Goal: Information Seeking & Learning: Learn about a topic

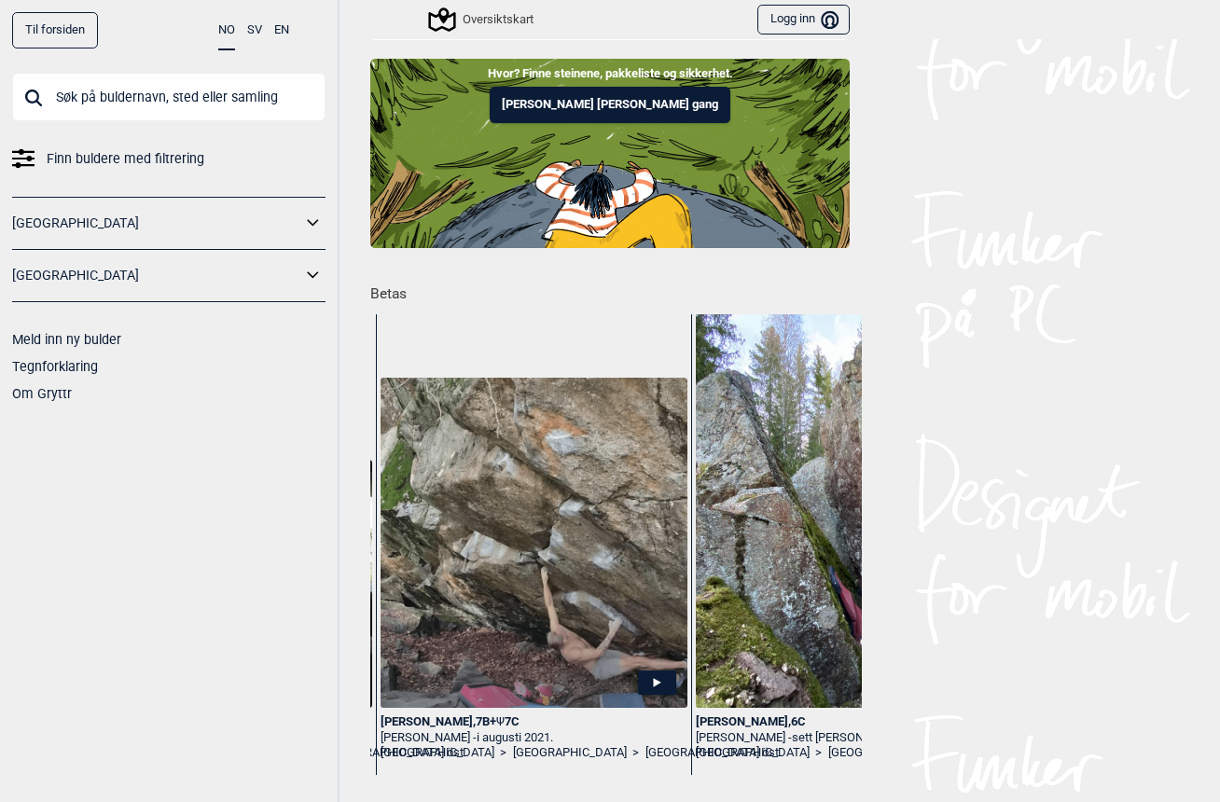
scroll to position [0, 3788]
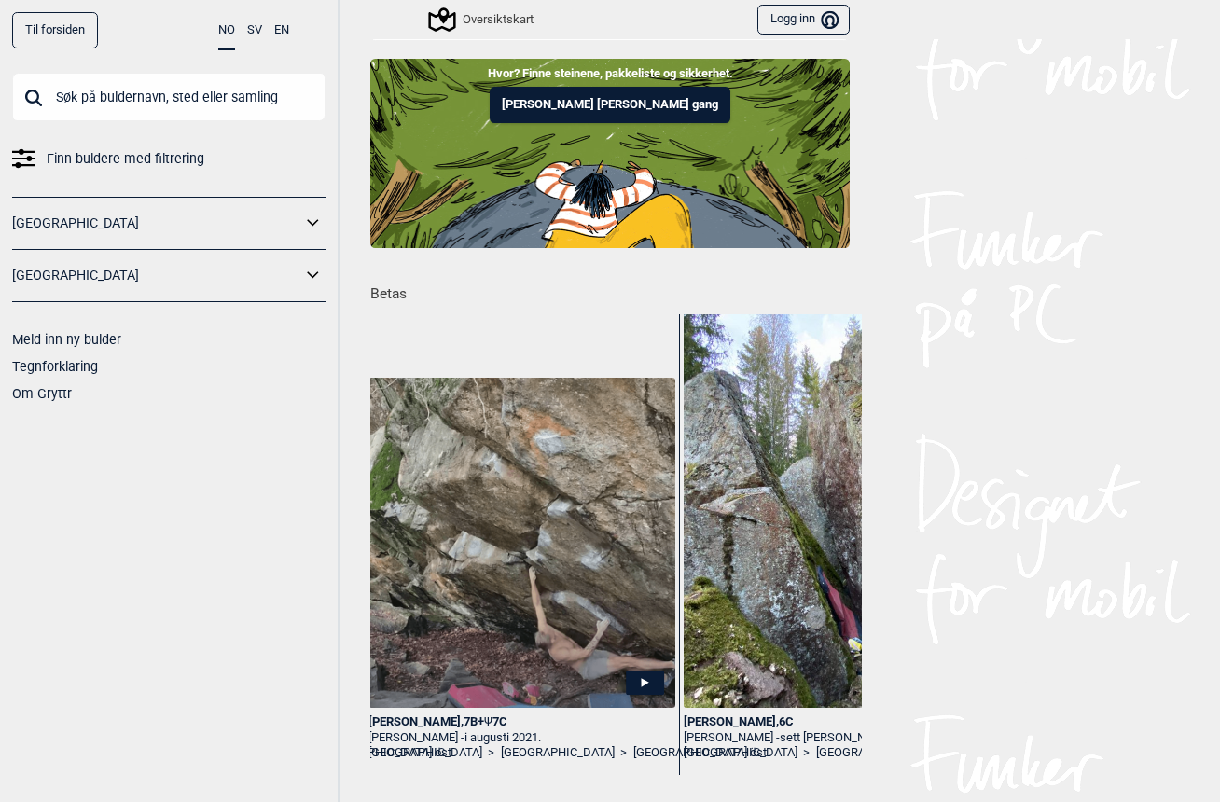
click at [32, 281] on link "[GEOGRAPHIC_DATA]" at bounding box center [156, 275] width 289 height 27
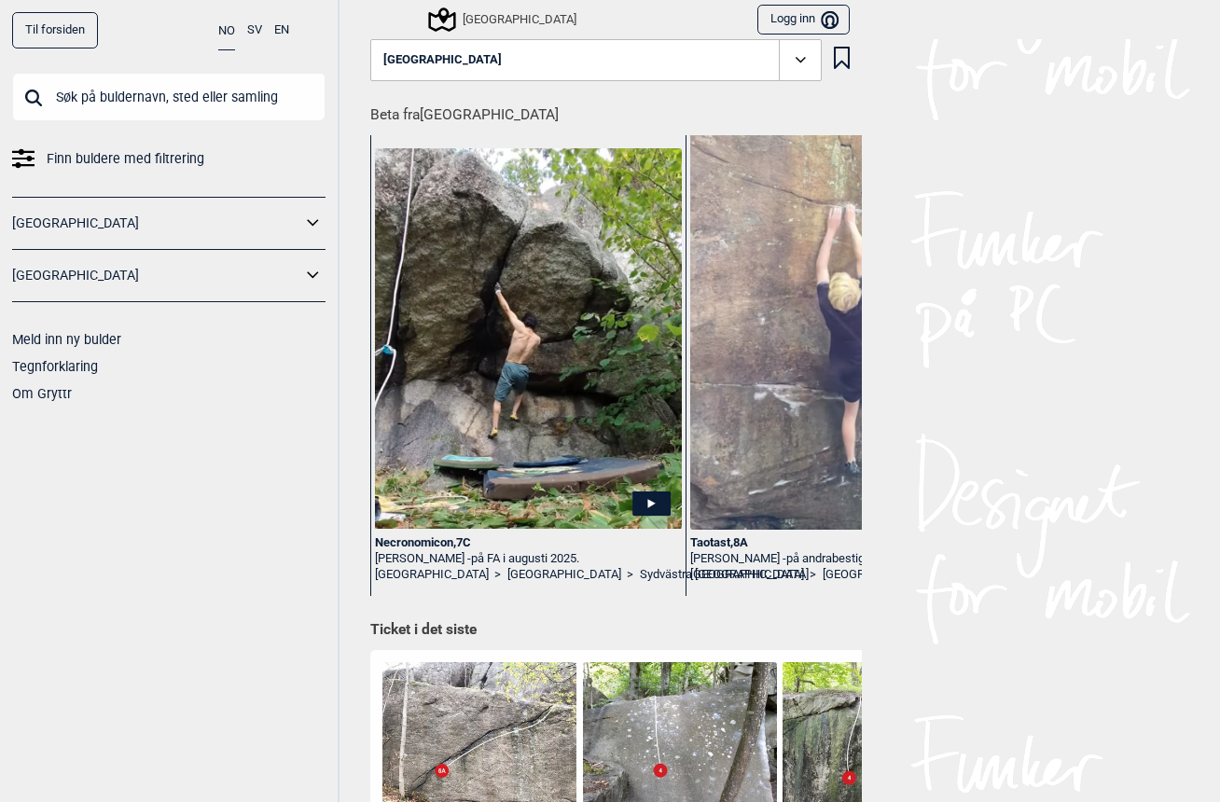
click at [304, 281] on icon at bounding box center [313, 275] width 24 height 27
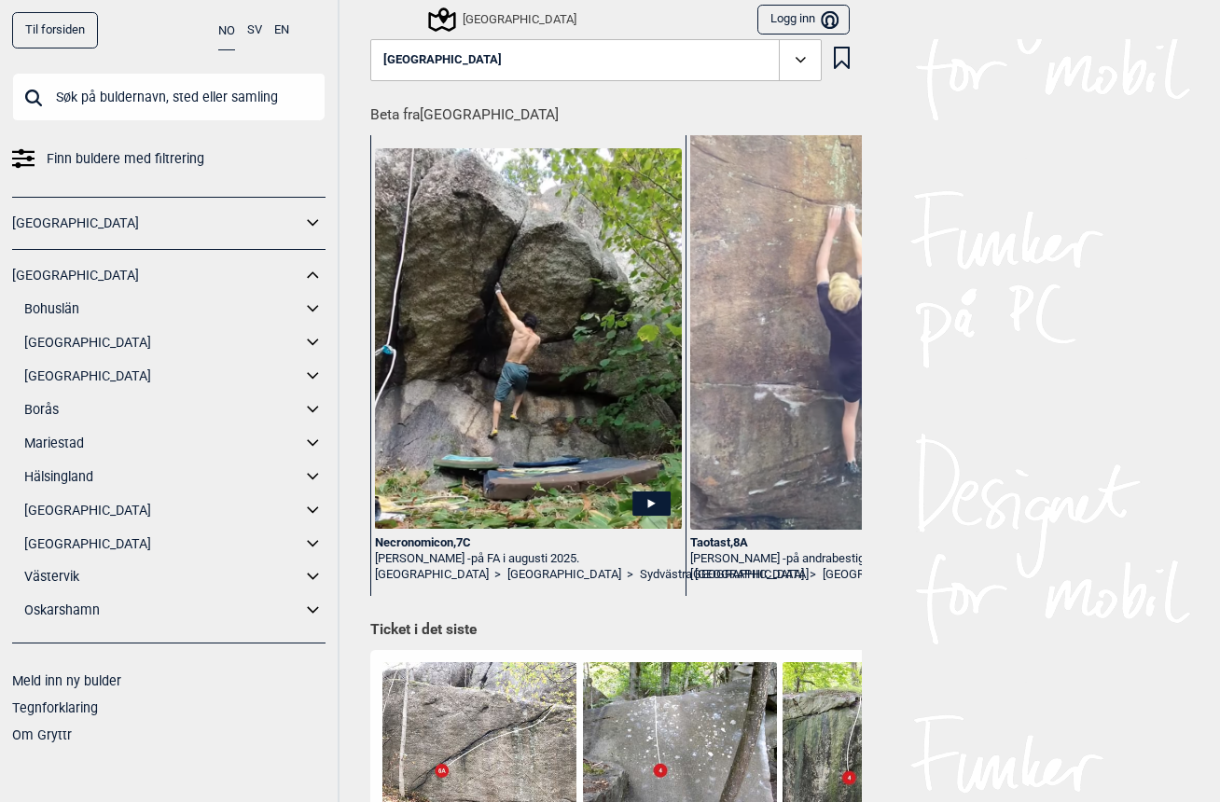
click at [42, 302] on link "Bohuslän" at bounding box center [162, 309] width 277 height 27
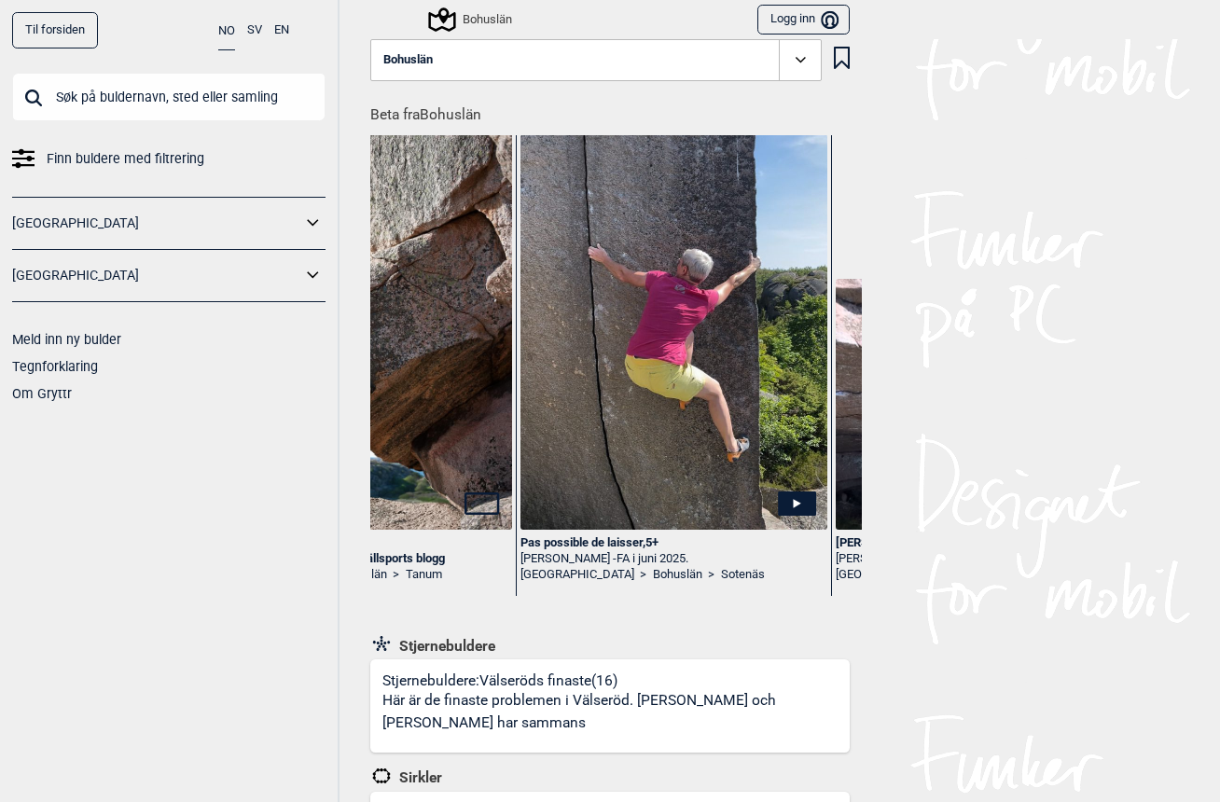
scroll to position [0, 1434]
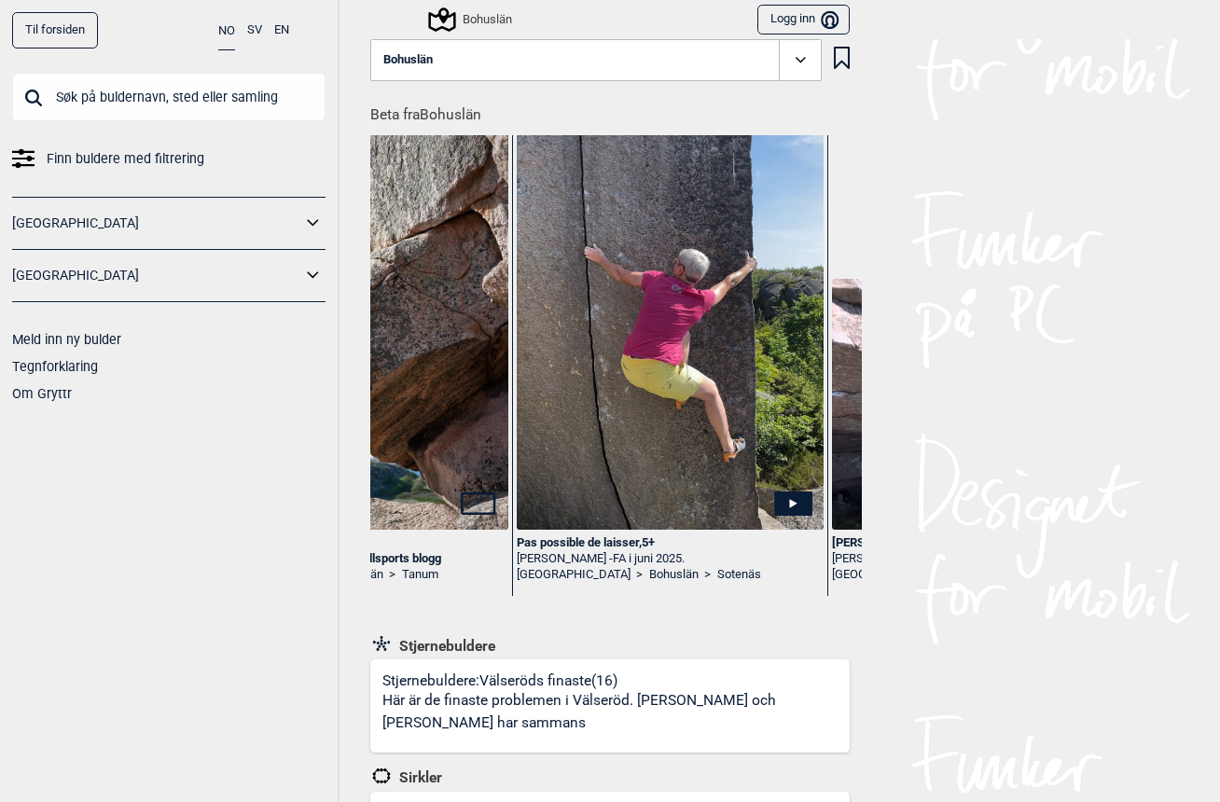
click at [717, 573] on link "Sotenäs" at bounding box center [739, 575] width 44 height 16
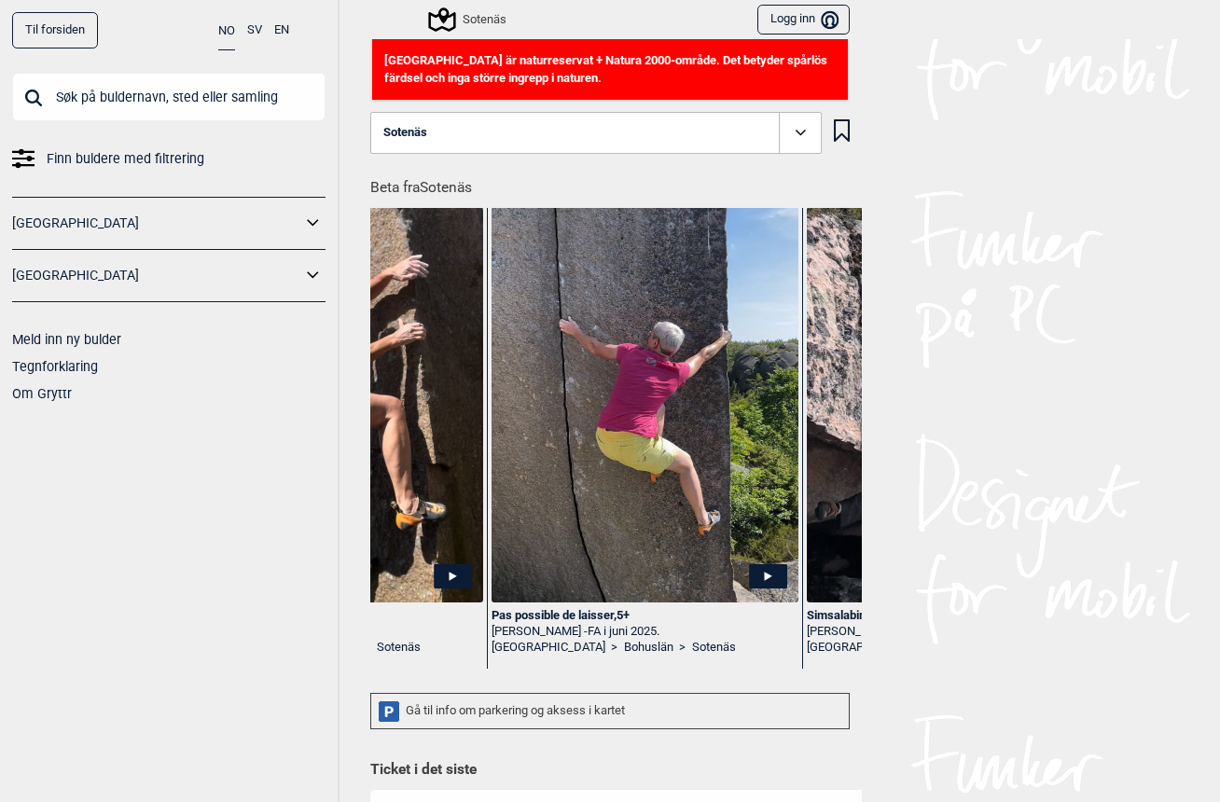
scroll to position [0, 231]
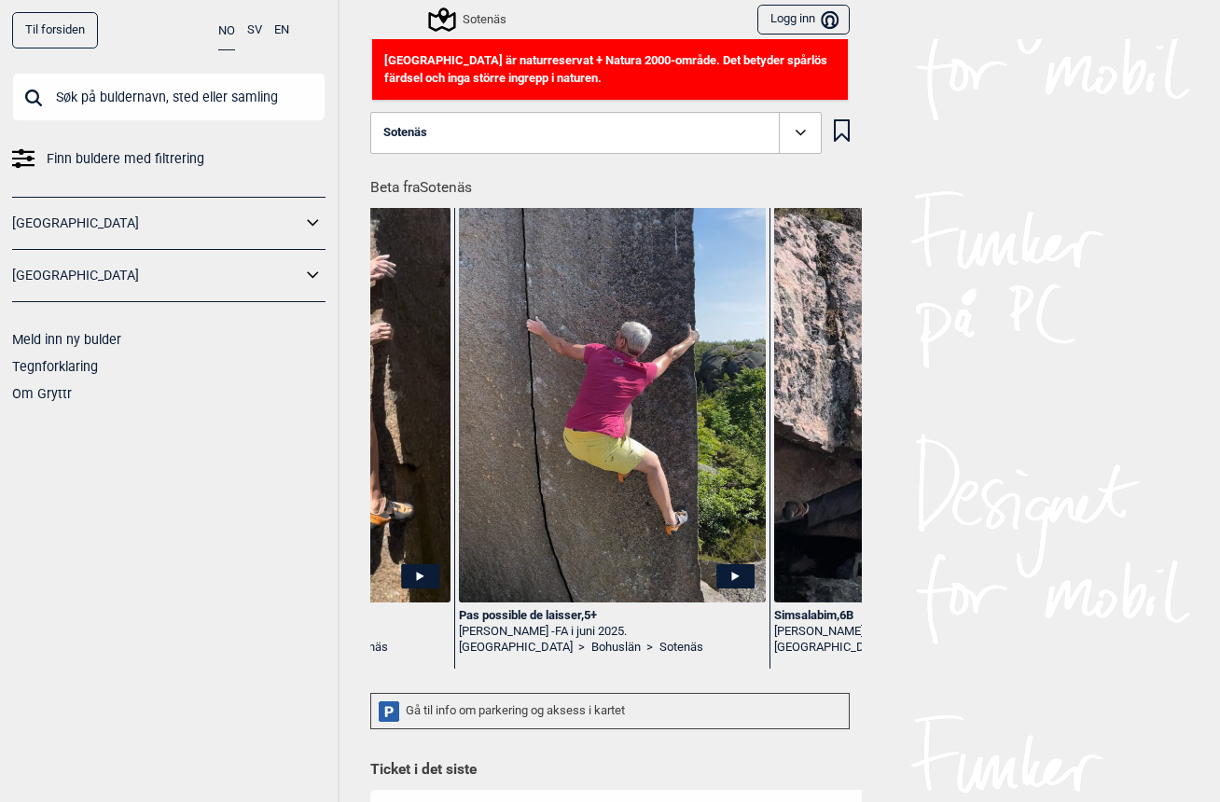
click at [737, 463] on img at bounding box center [612, 404] width 307 height 394
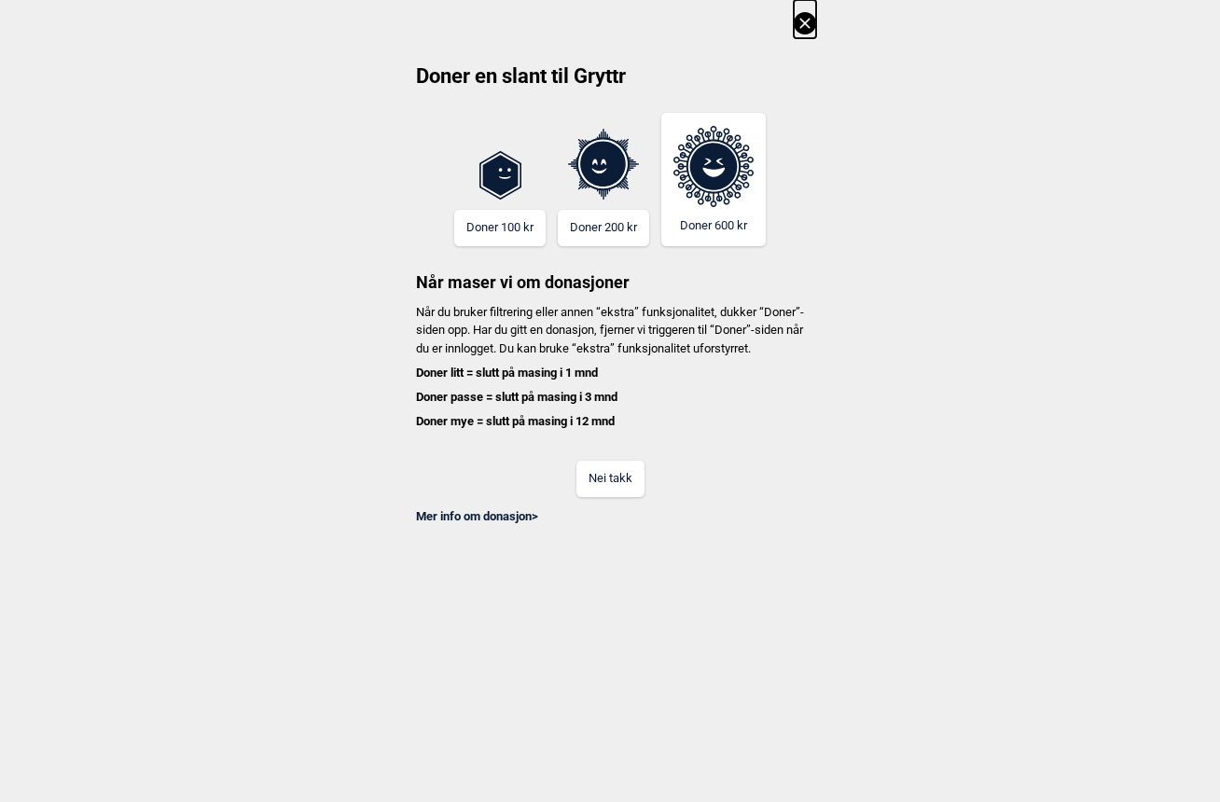
click at [630, 486] on button "Nei takk" at bounding box center [610, 479] width 68 height 36
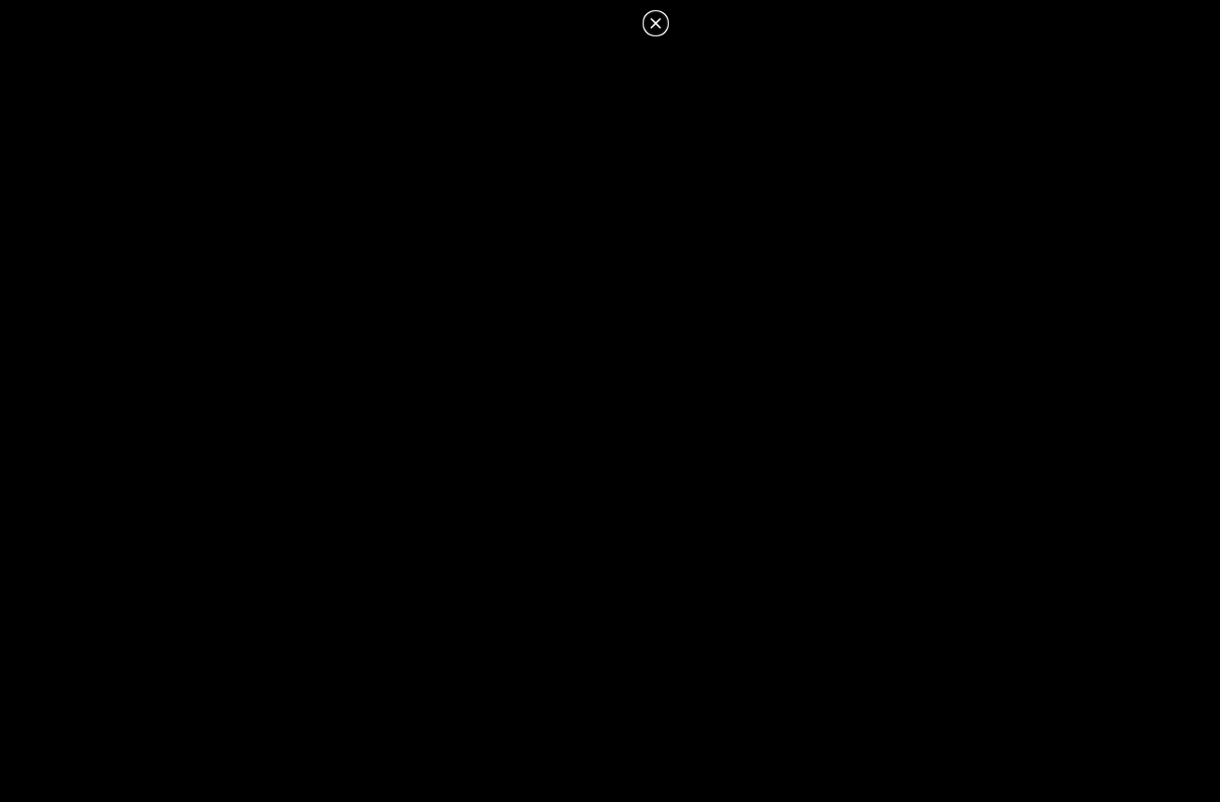
click at [658, 28] on icon at bounding box center [655, 23] width 22 height 22
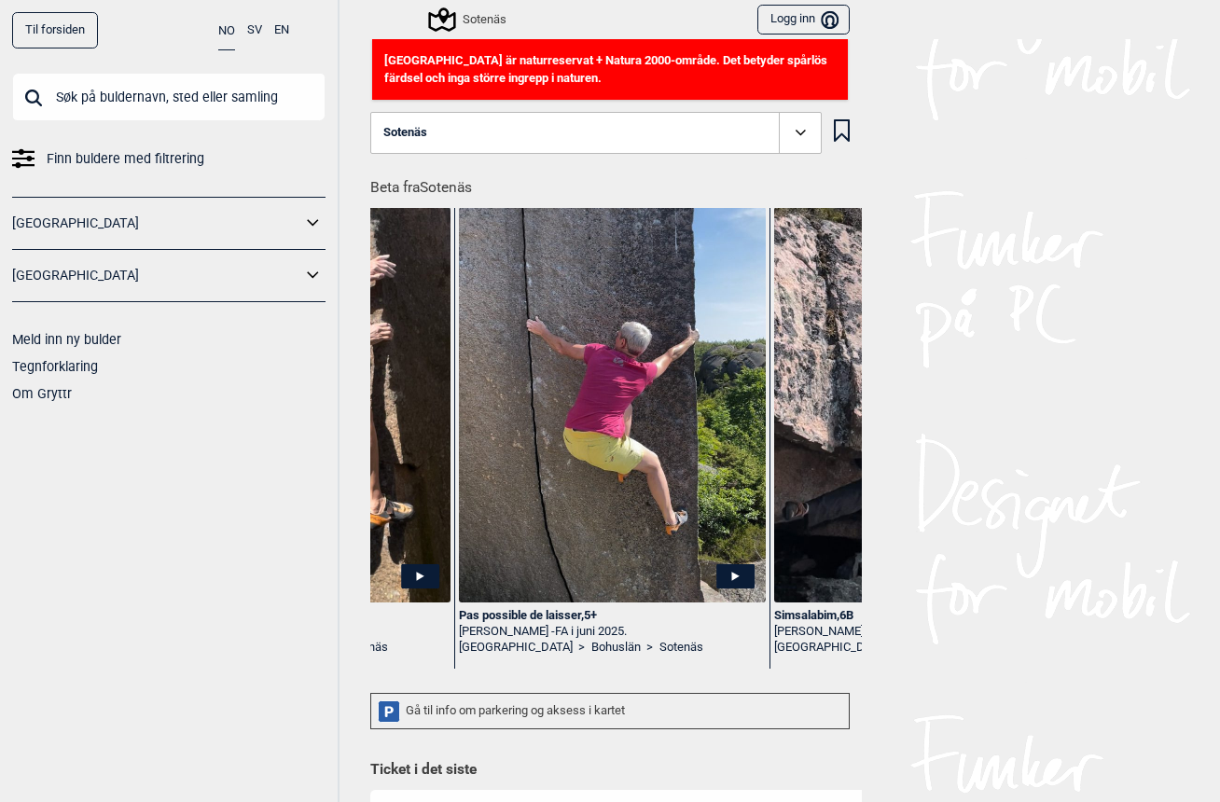
click at [529, 613] on div "[STREET_ADDRESS]+" at bounding box center [612, 616] width 307 height 16
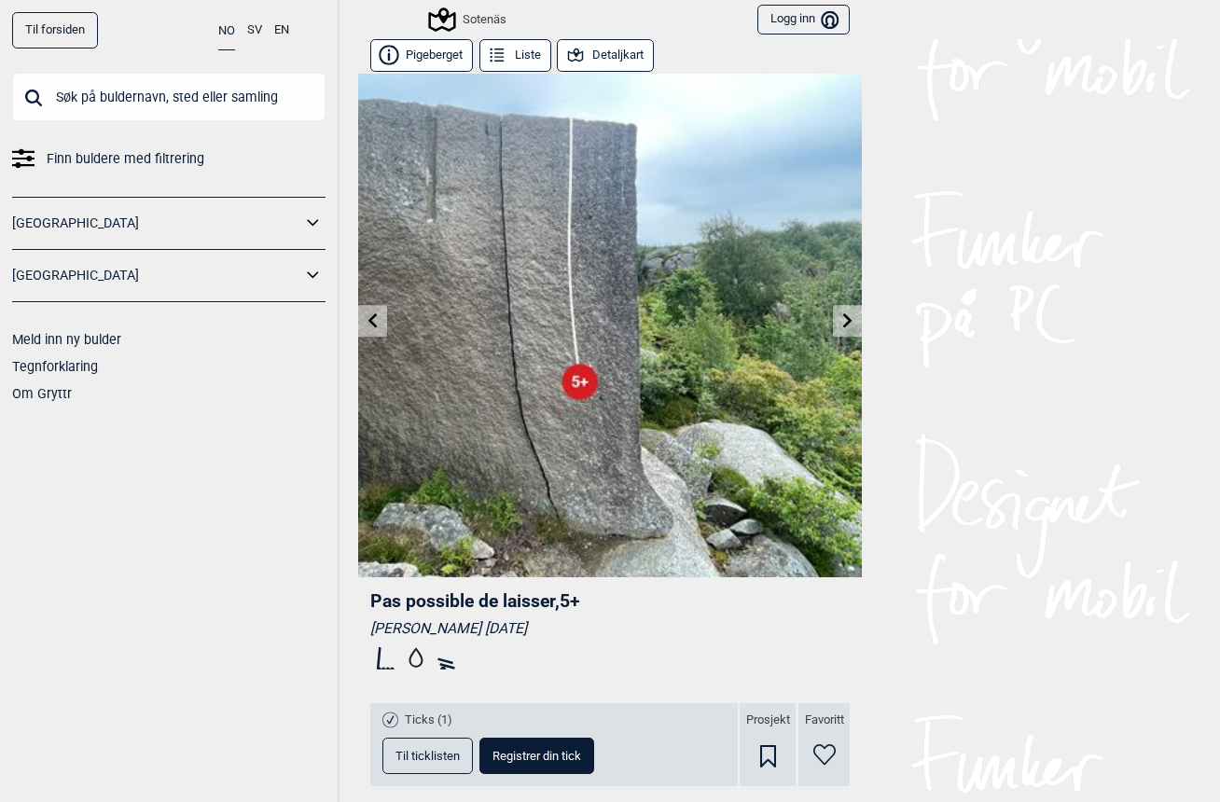
click at [857, 324] on link at bounding box center [847, 321] width 29 height 31
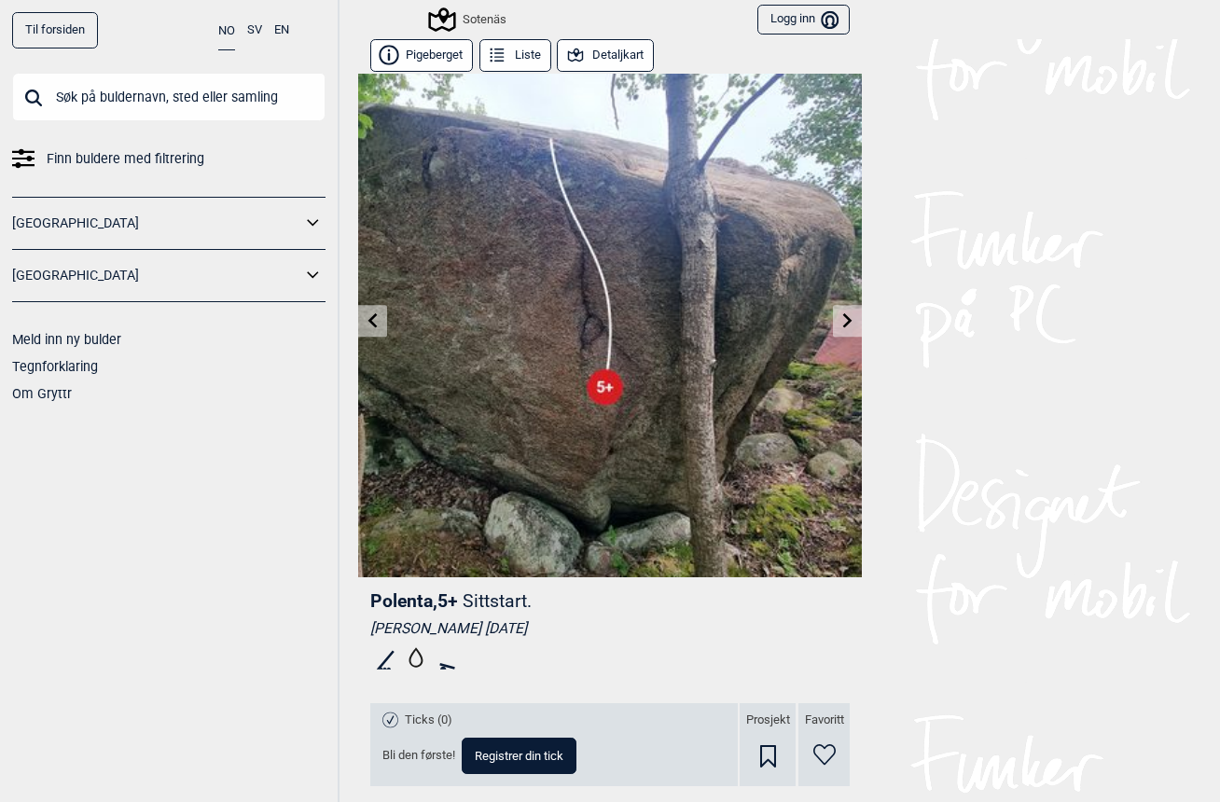
click at [480, 27] on div "Sotenäs" at bounding box center [469, 19] width 76 height 22
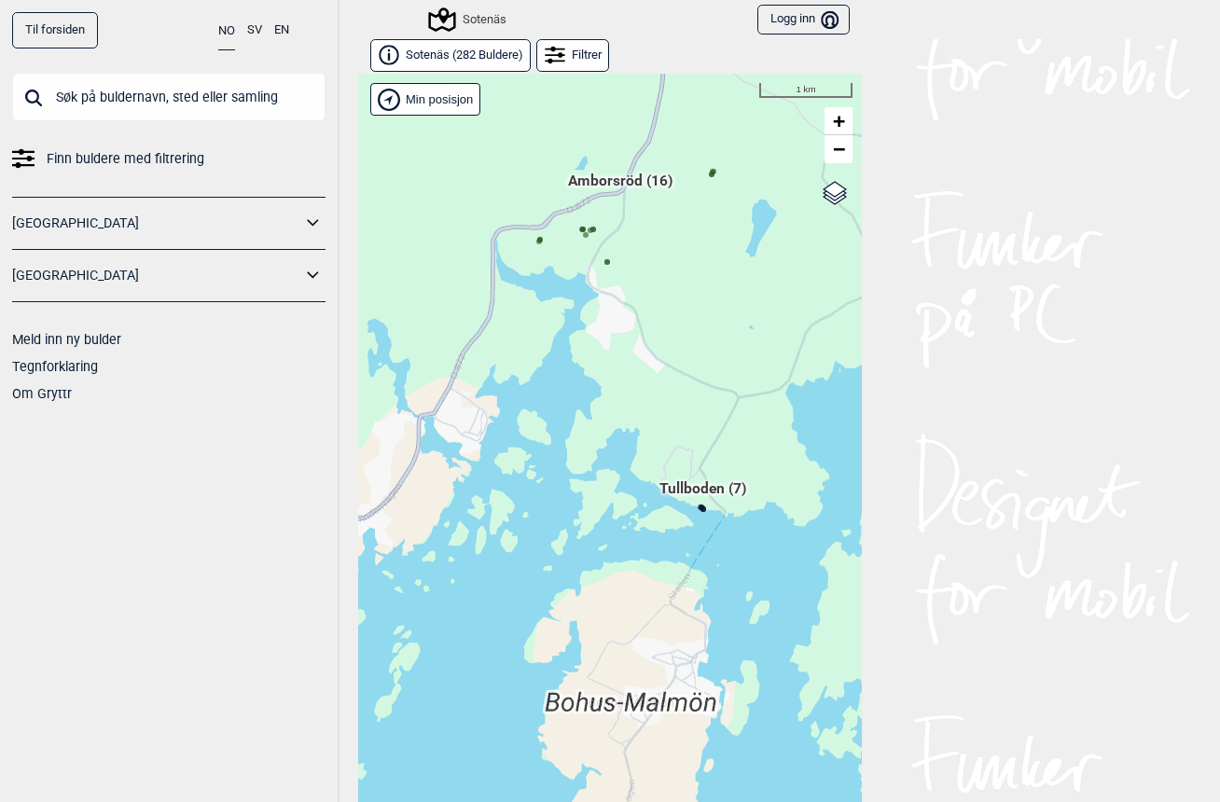
click at [817, 130] on div "Hallingdal Gol [PERSON_NAME] Kolomoen [GEOGRAPHIC_DATA] [GEOGRAPHIC_DATA][PERSO…" at bounding box center [609, 452] width 503 height 757
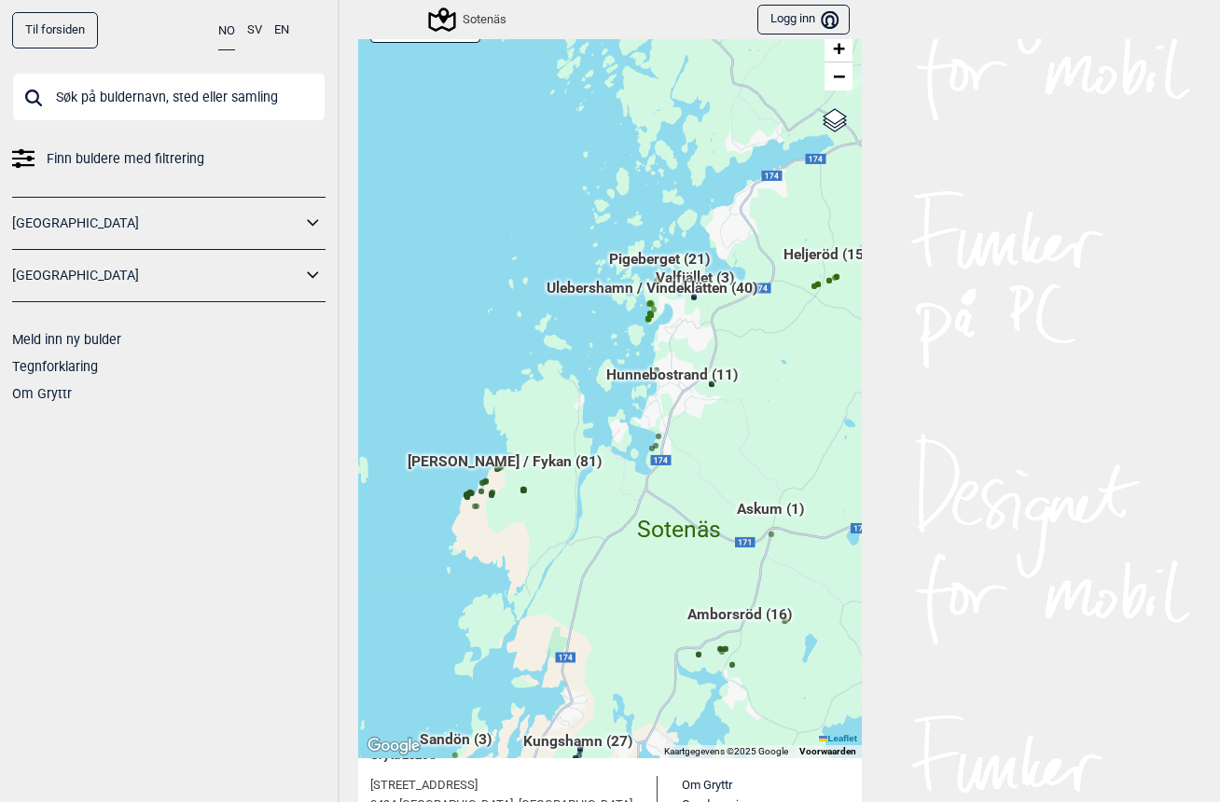
click at [189, 88] on input "text" at bounding box center [168, 97] width 313 height 48
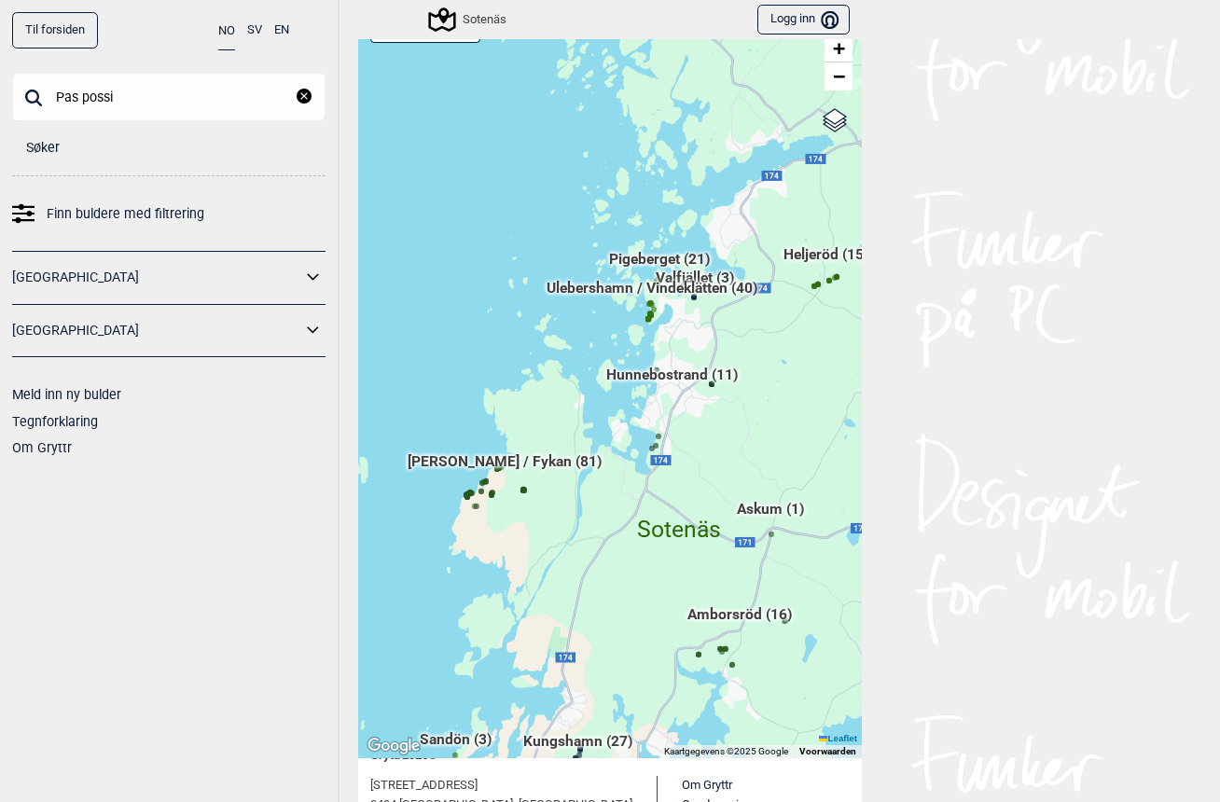
type input "Pas possil"
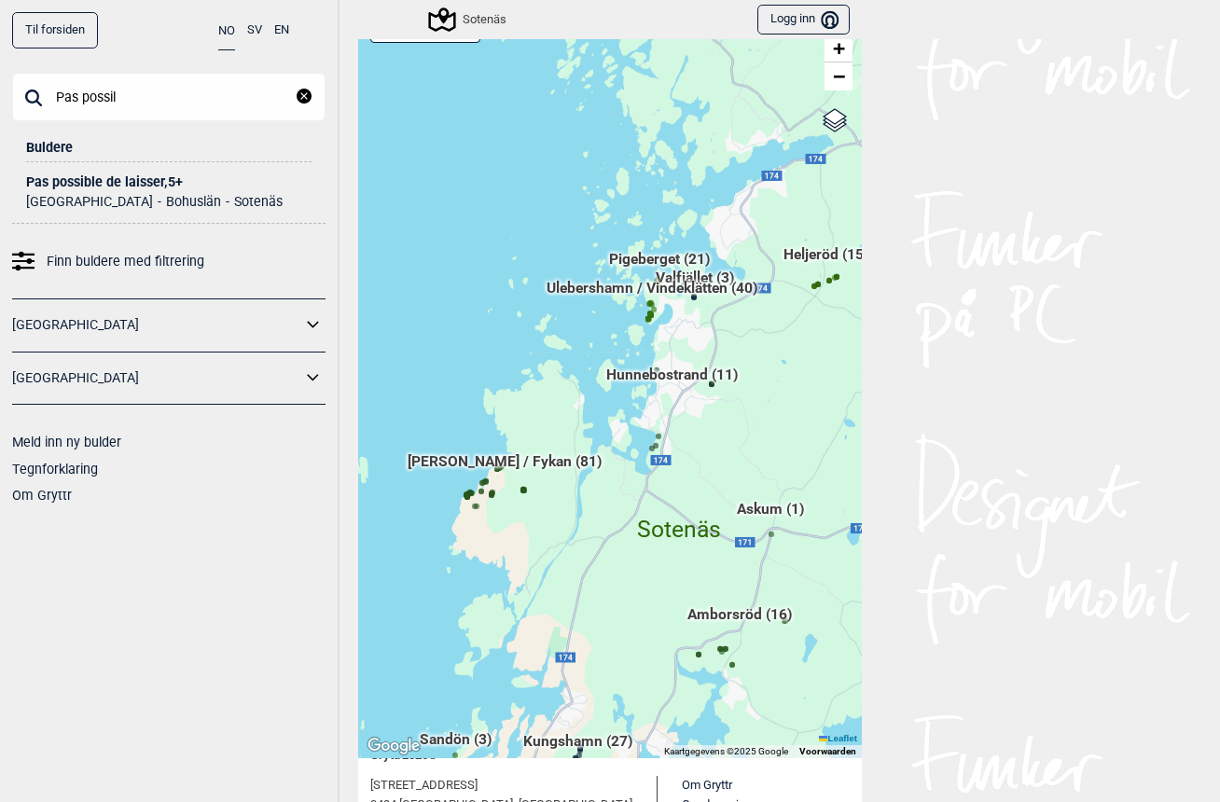
click at [127, 179] on div "[STREET_ADDRESS]+" at bounding box center [168, 182] width 285 height 14
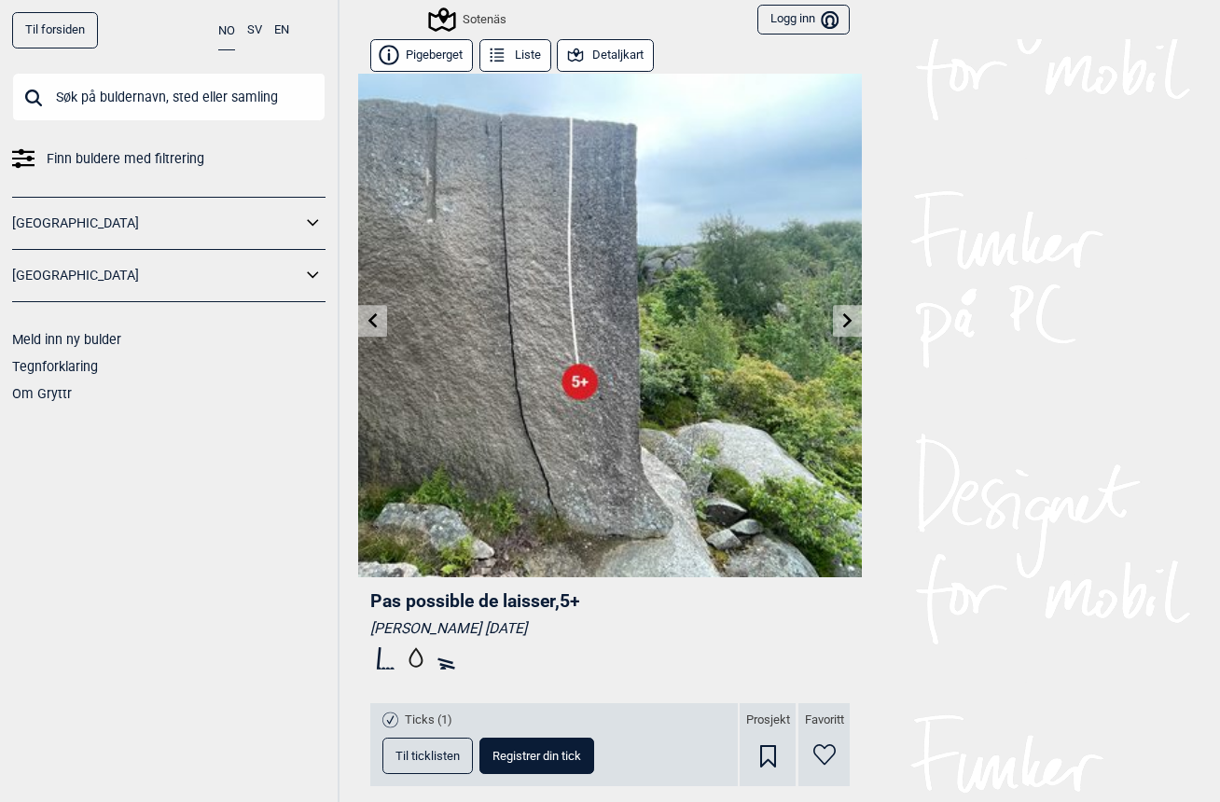
click at [635, 62] on button "Detaljkart" at bounding box center [605, 55] width 97 height 33
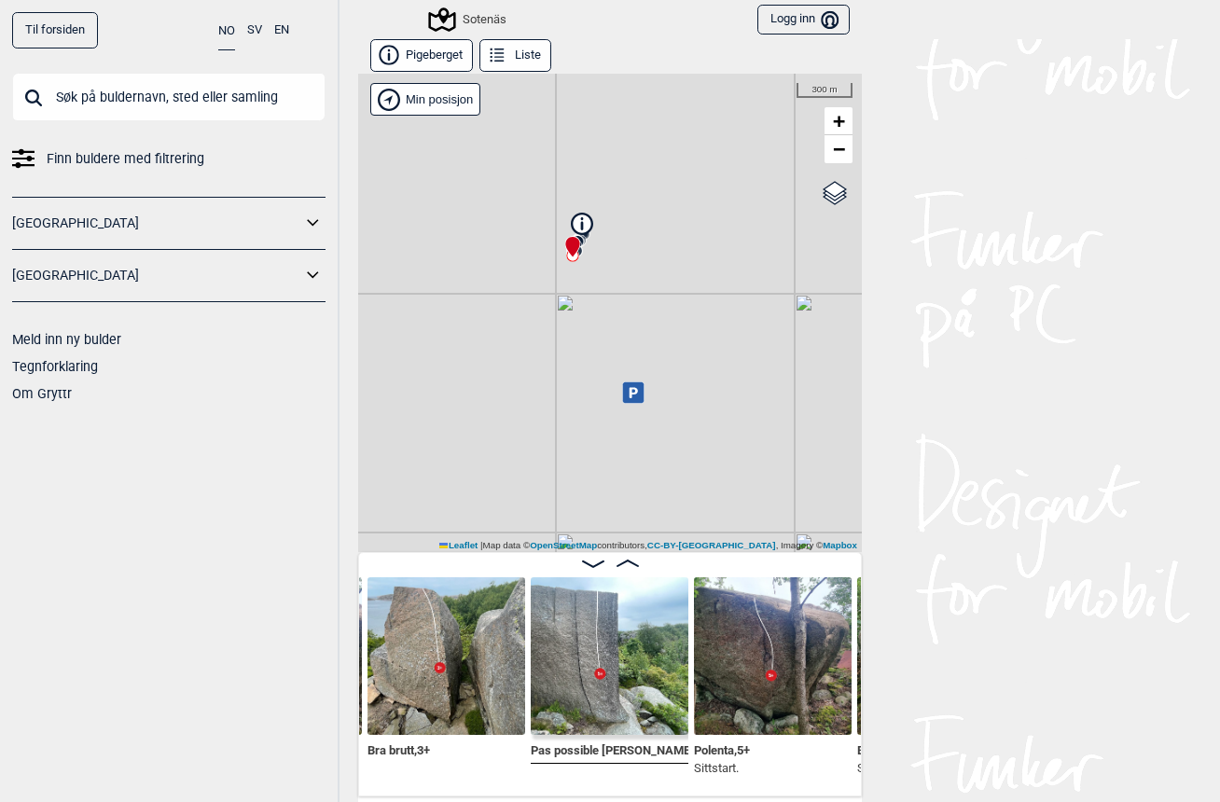
click at [43, 275] on link "[GEOGRAPHIC_DATA]" at bounding box center [156, 275] width 289 height 27
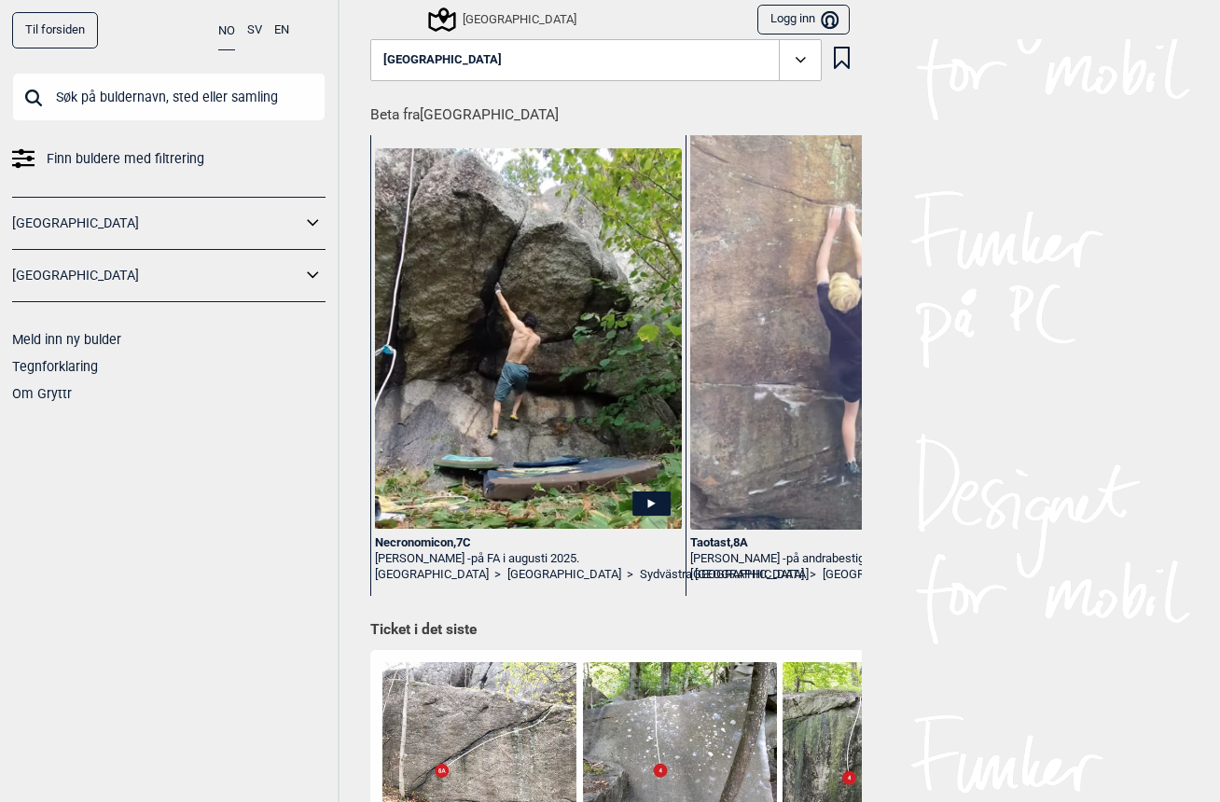
click at [61, 287] on link "[GEOGRAPHIC_DATA]" at bounding box center [156, 275] width 289 height 27
click at [307, 281] on icon at bounding box center [313, 275] width 24 height 27
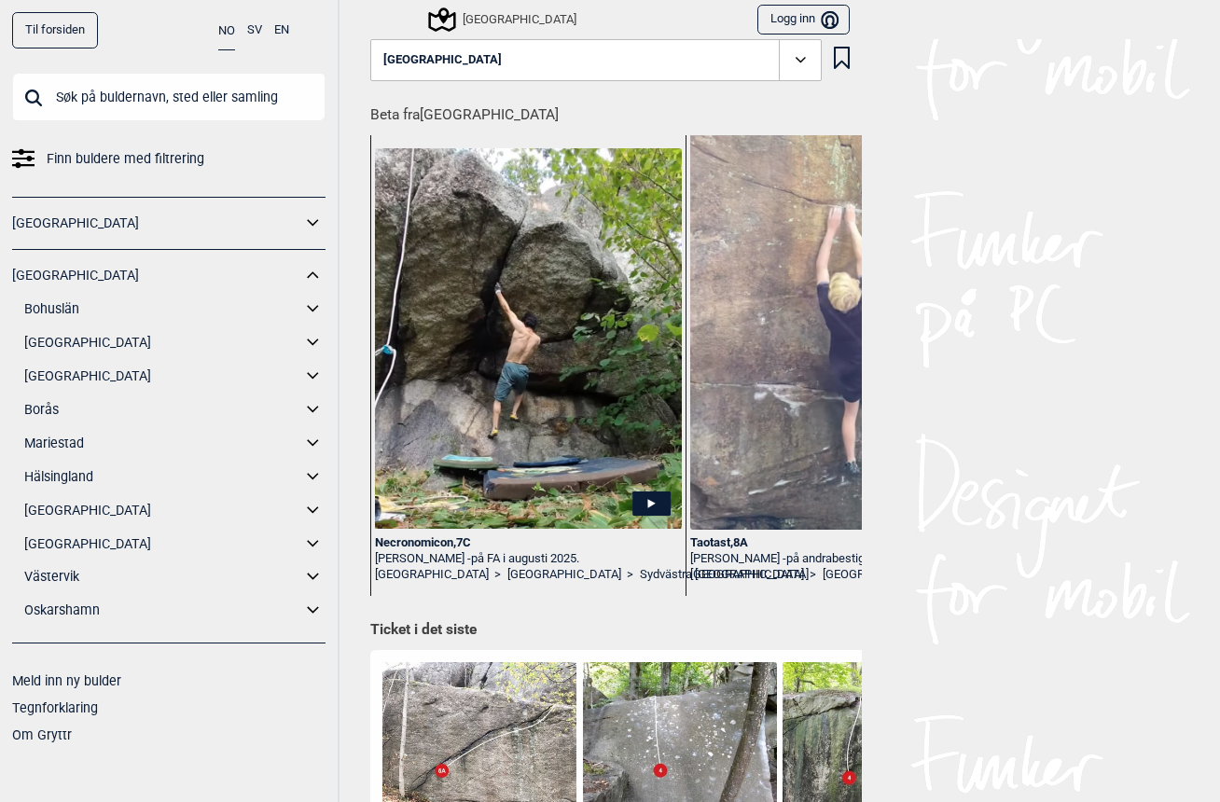
click at [43, 319] on link "Bohuslän" at bounding box center [162, 309] width 277 height 27
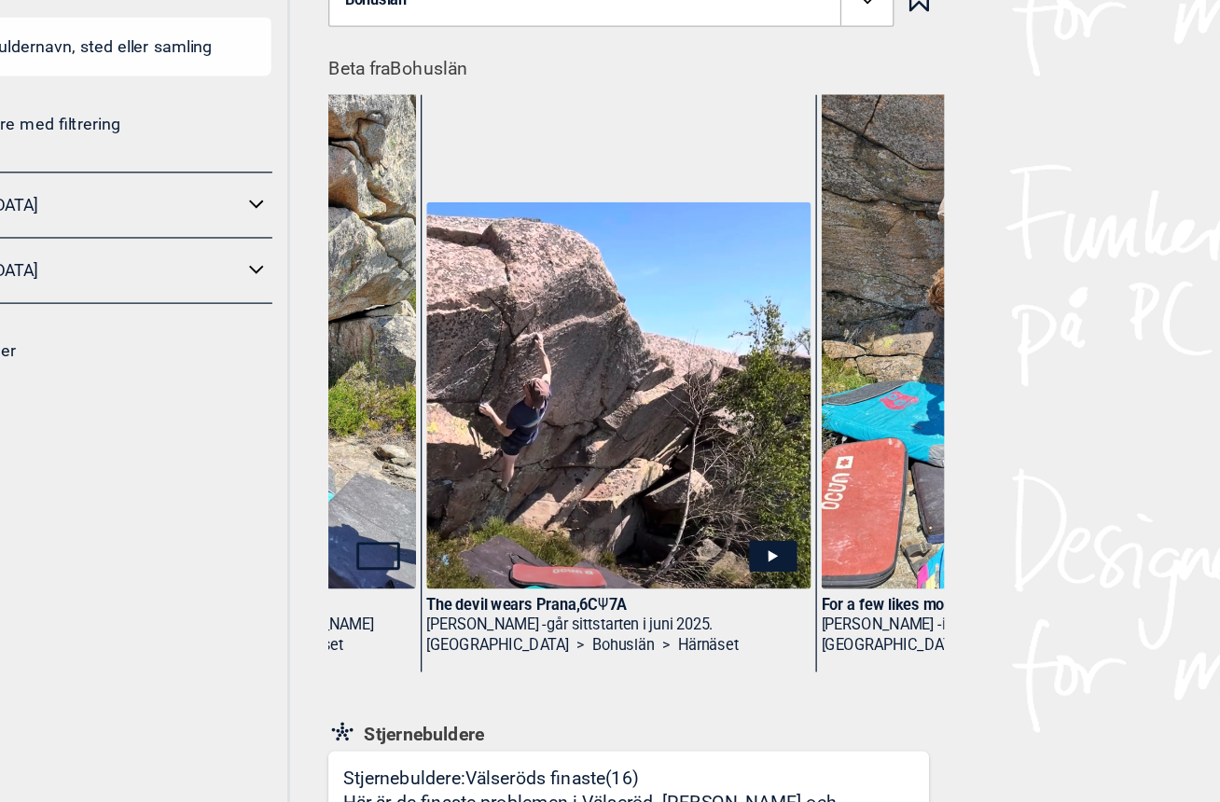
scroll to position [0, 2447]
click at [448, 535] on div "The devil wears Prana , 6C Ψ 7A" at bounding box center [601, 543] width 307 height 16
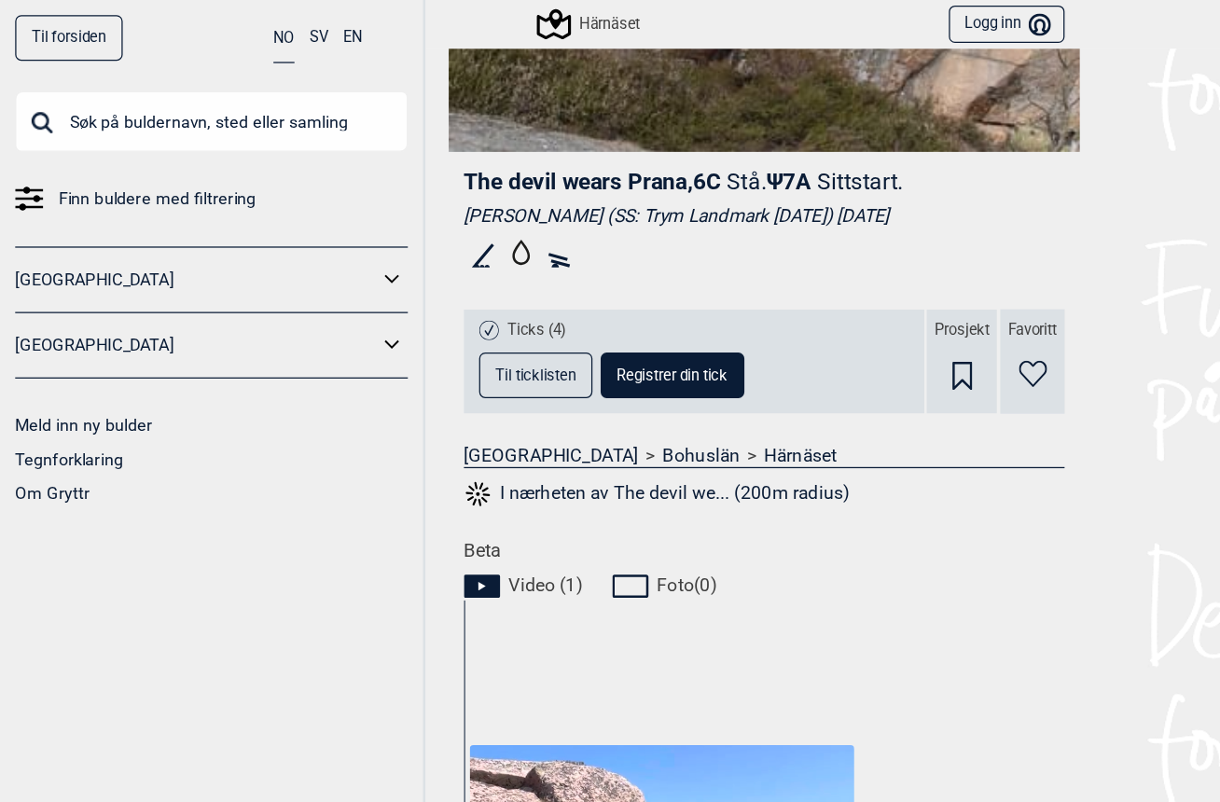
scroll to position [386, 0]
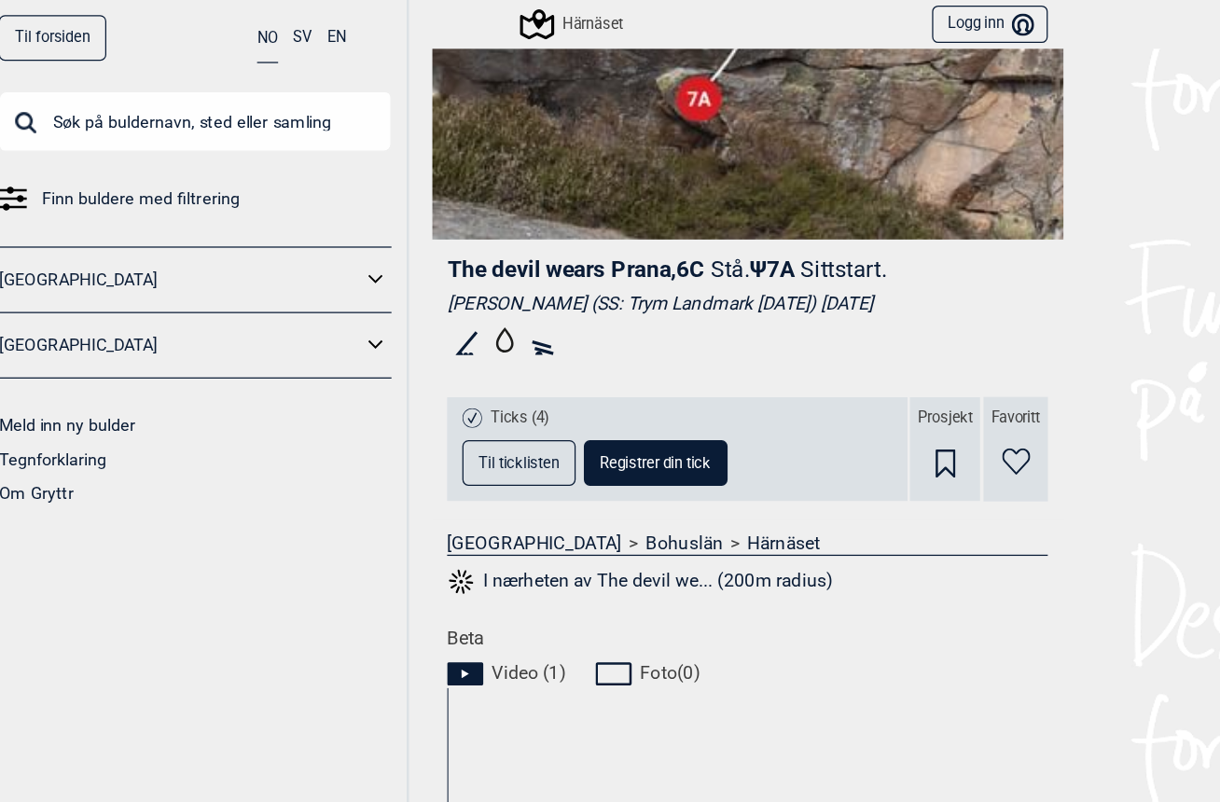
click at [422, 368] on span "Til ticklisten" at bounding box center [427, 370] width 64 height 12
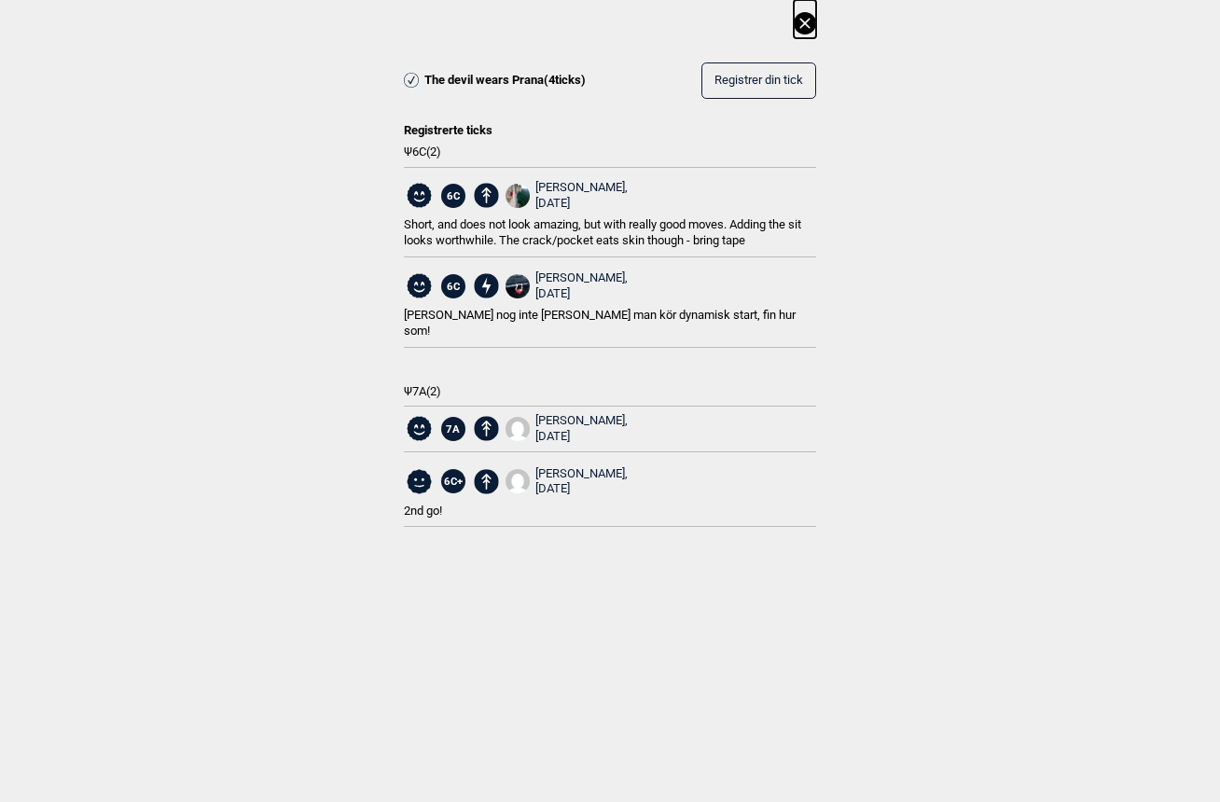
click at [814, 18] on icon at bounding box center [804, 23] width 22 height 22
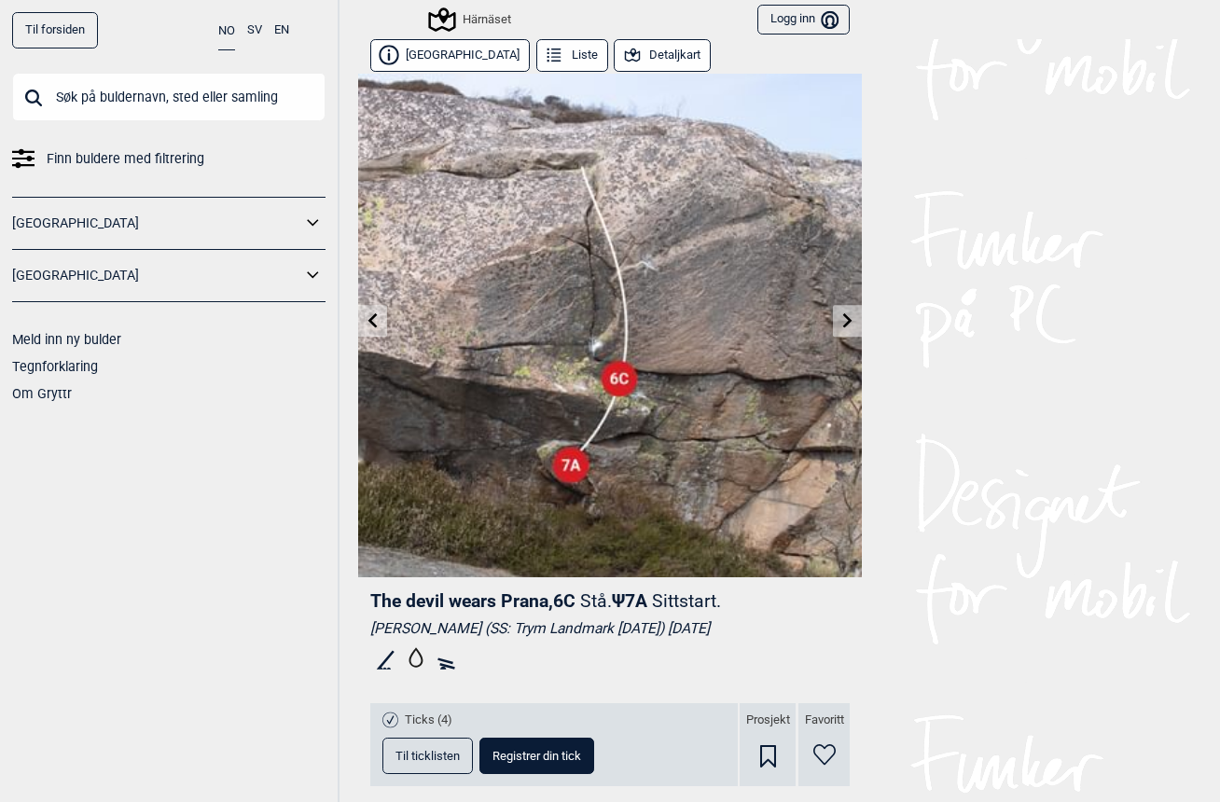
scroll to position [0, 0]
click at [810, 17] on button "Logg inn Bruker" at bounding box center [803, 20] width 92 height 31
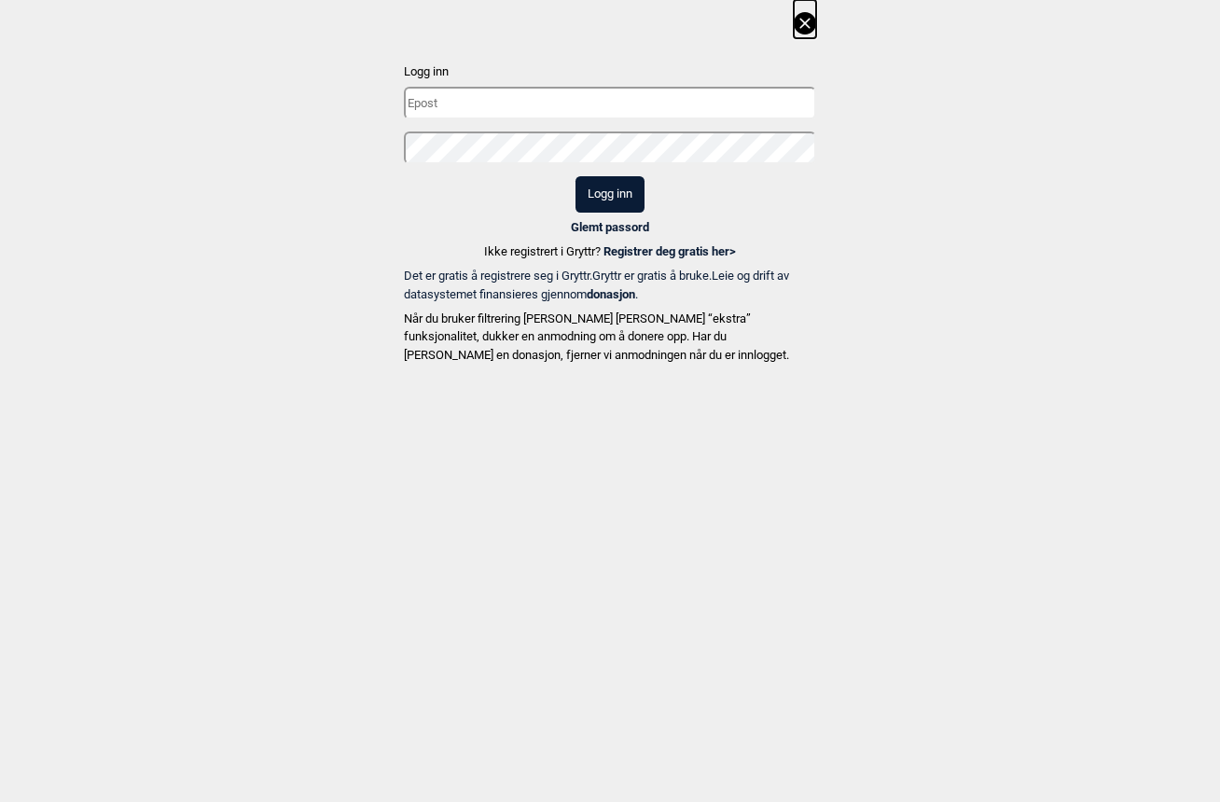
click at [691, 114] on input "text" at bounding box center [610, 103] width 412 height 33
type input "[PERSON_NAME][EMAIL_ADDRESS][DOMAIN_NAME]"
click at [609, 193] on button "Logg inn" at bounding box center [609, 194] width 69 height 36
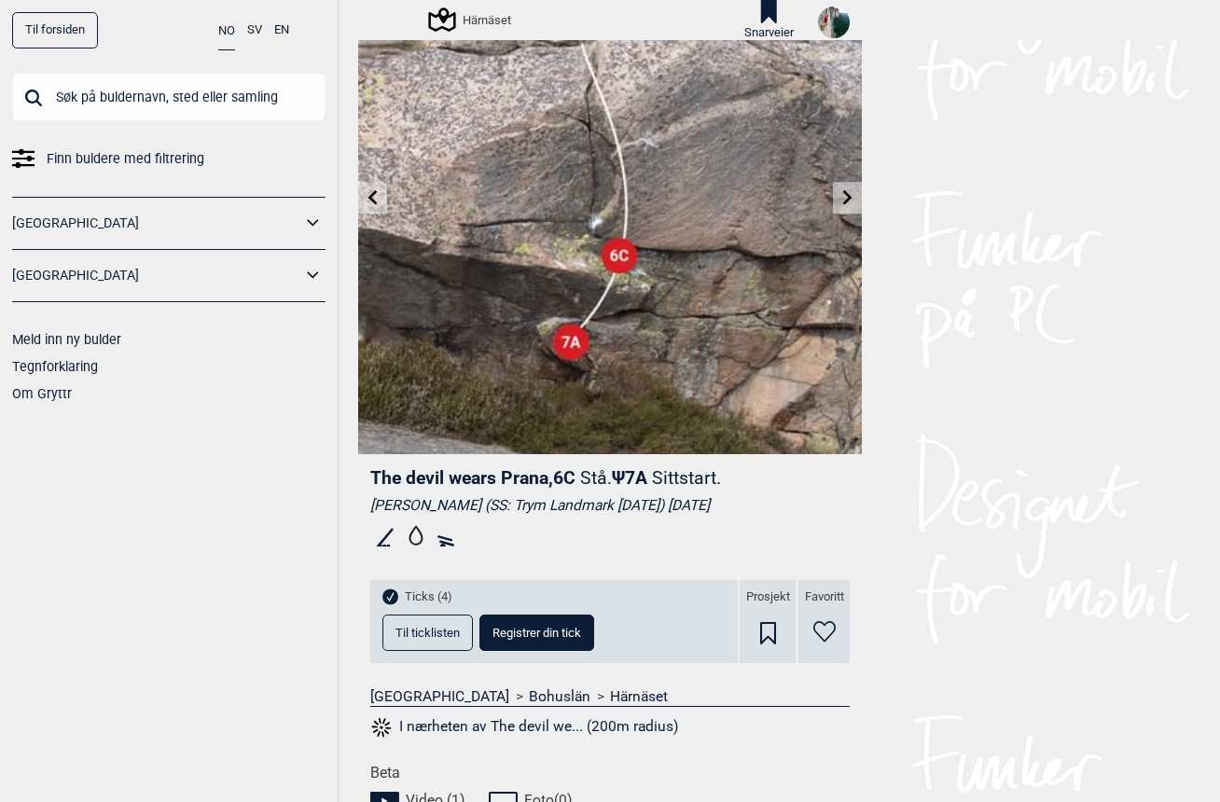
scroll to position [155, 0]
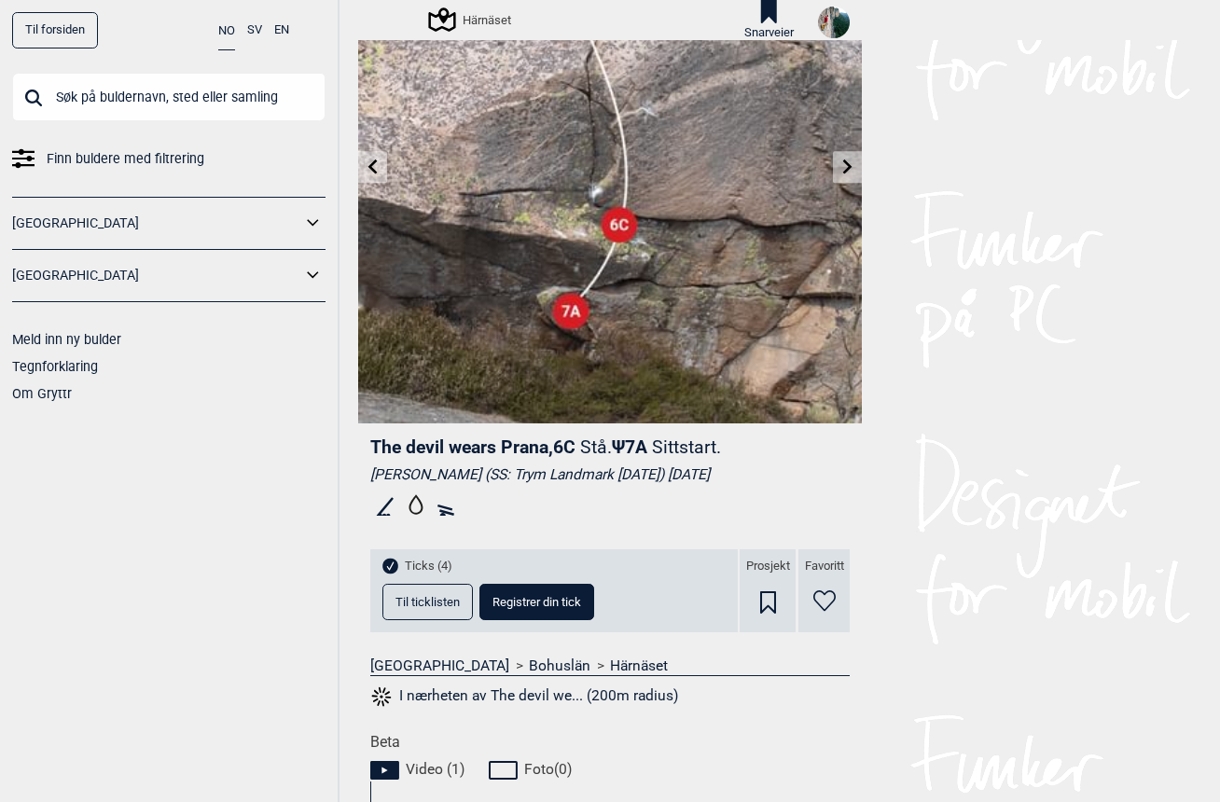
click at [407, 608] on span "Til ticklisten" at bounding box center [427, 602] width 64 height 12
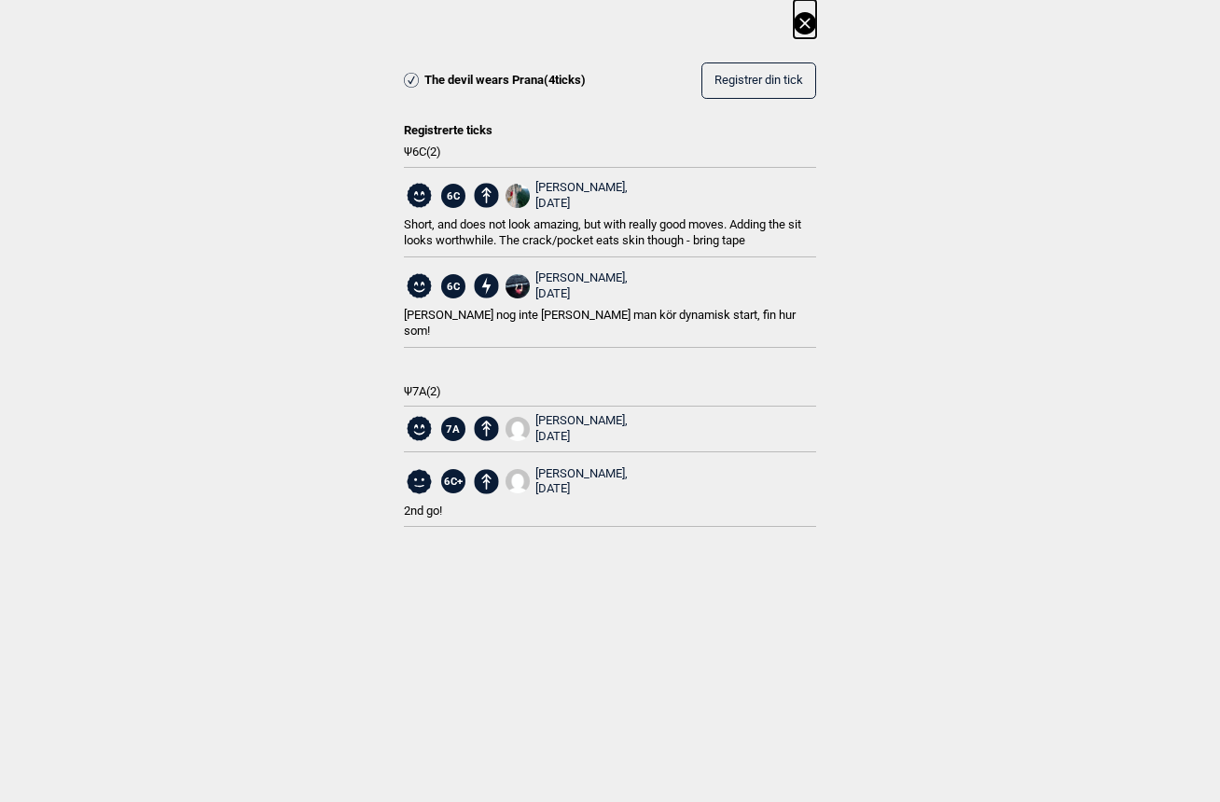
click at [556, 196] on div "[DATE]" at bounding box center [581, 204] width 92 height 16
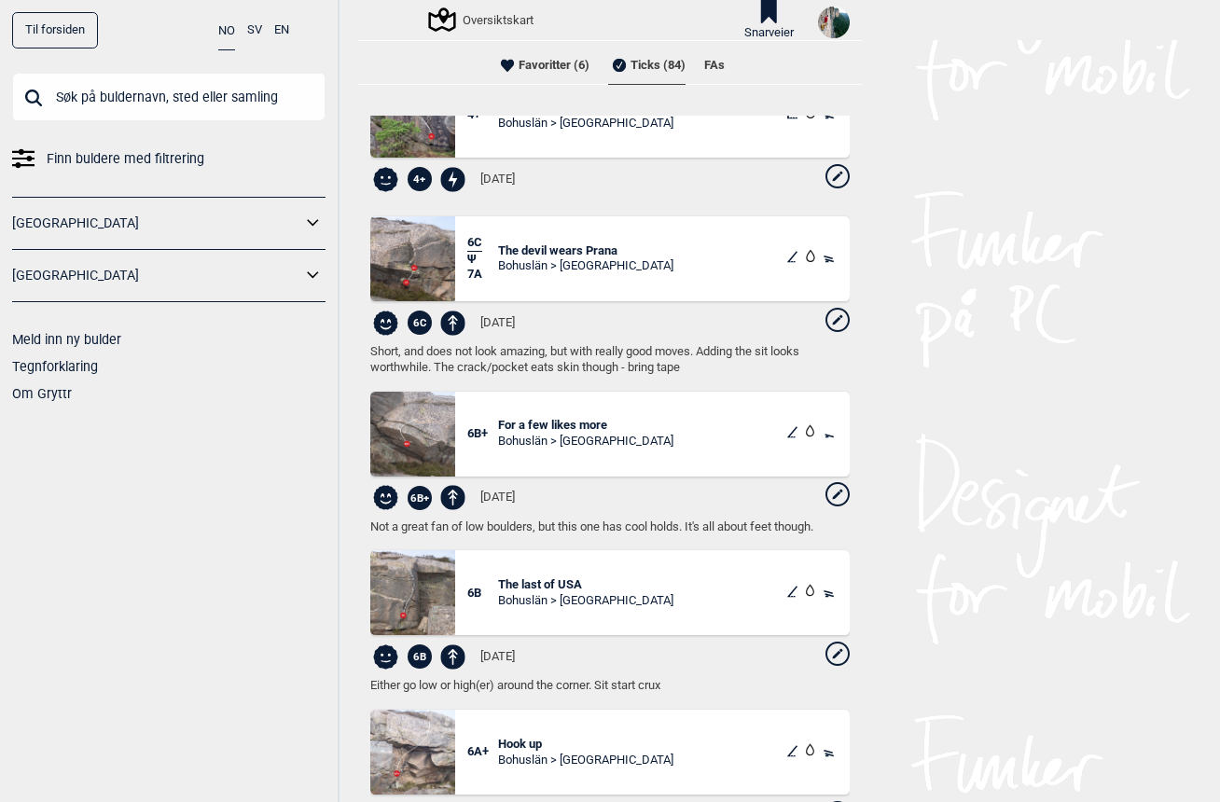
scroll to position [950, 0]
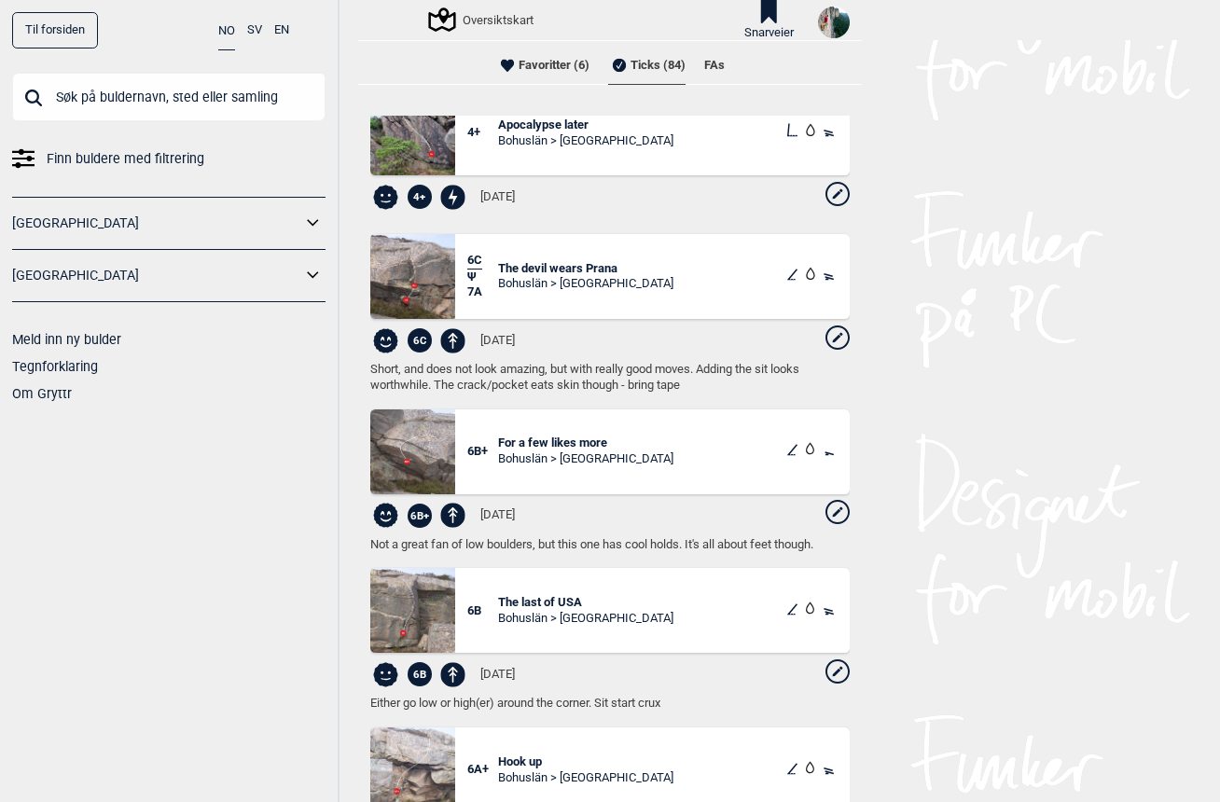
click at [846, 346] on icon at bounding box center [837, 337] width 24 height 24
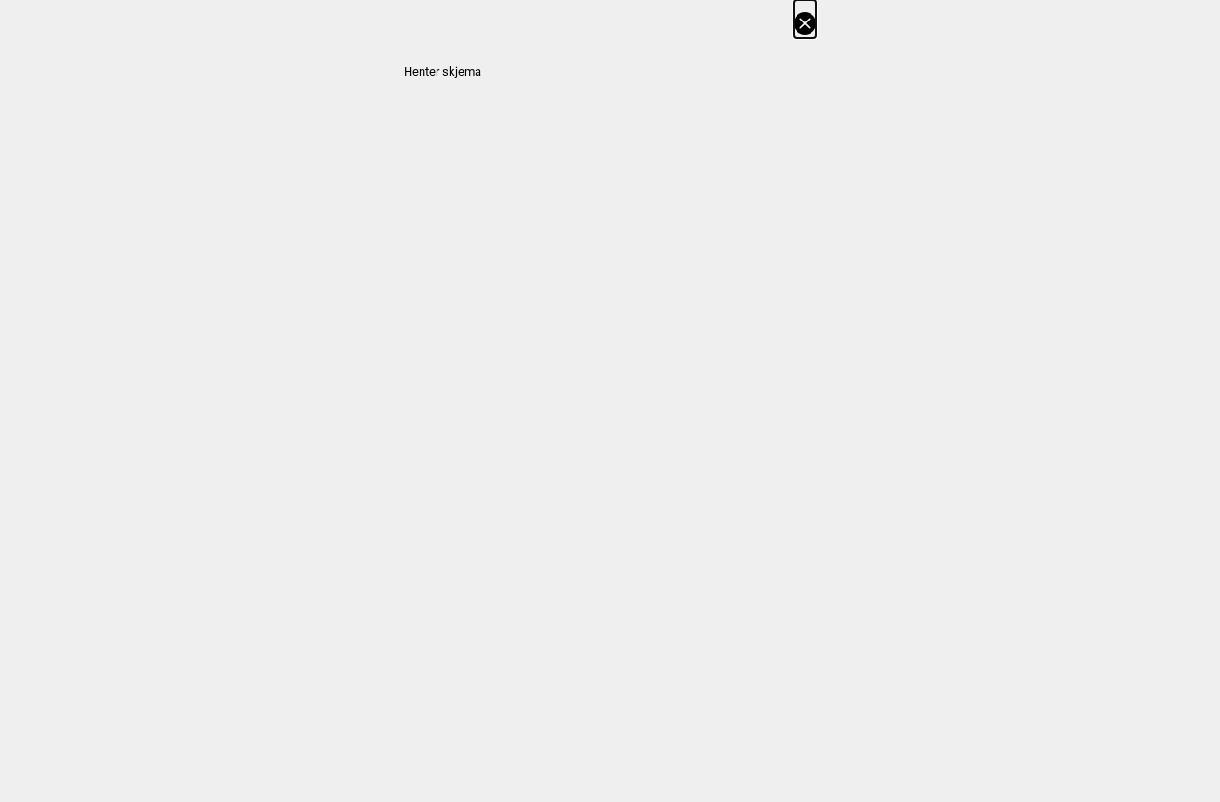
select select "94"
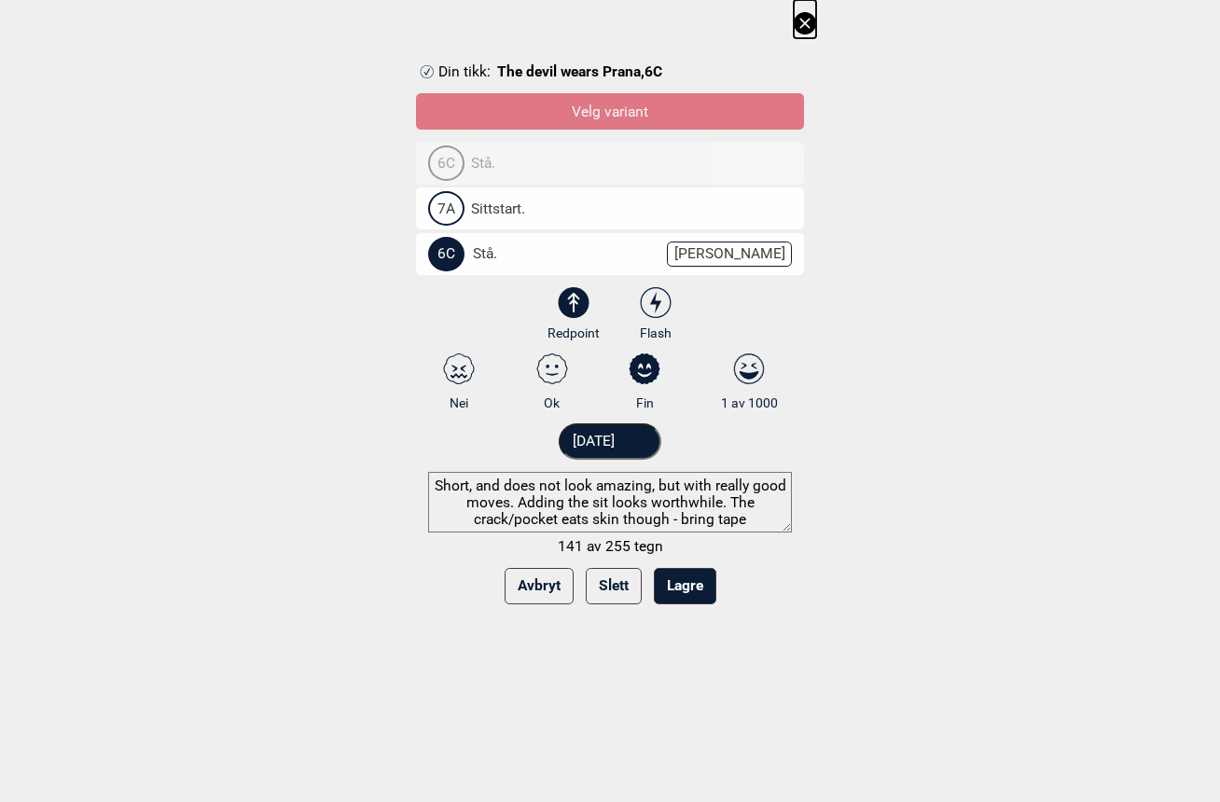
click at [500, 485] on textarea "Short, and does not look amazing, but with really good moves. Adding the sit lo…" at bounding box center [610, 502] width 364 height 61
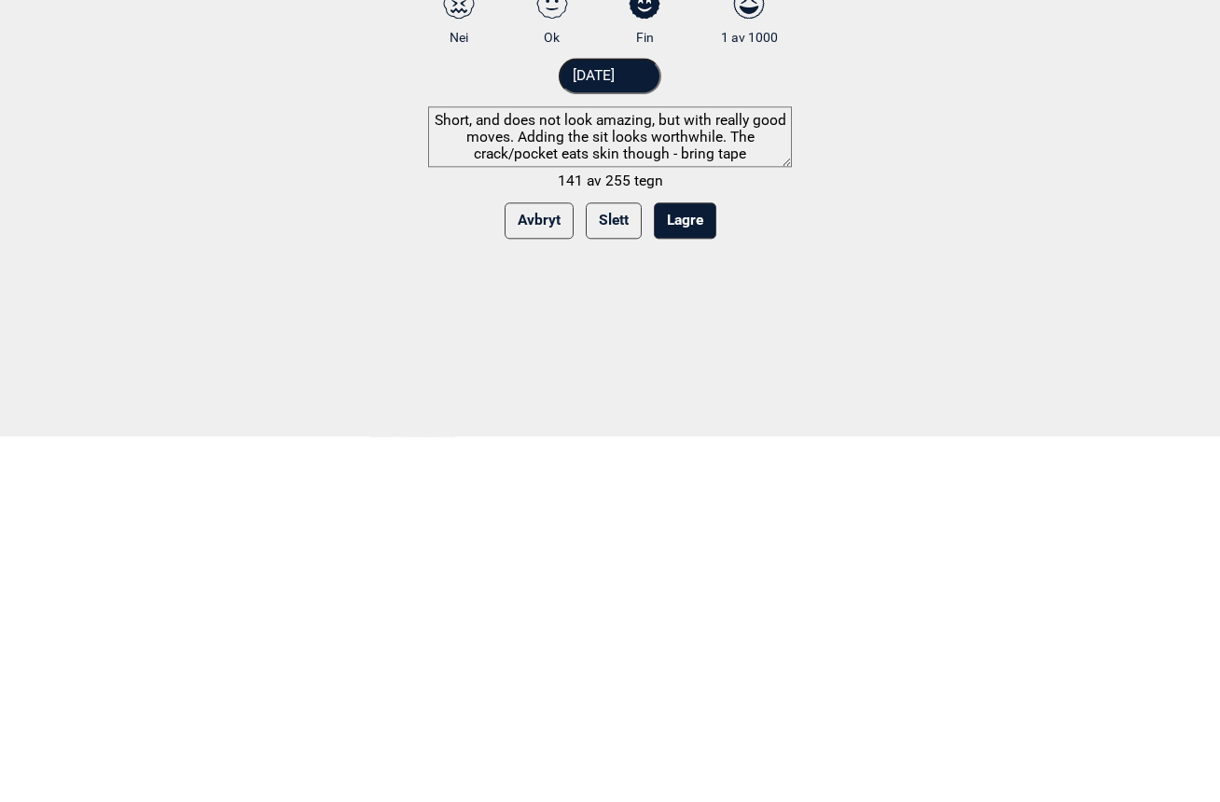
click at [509, 472] on textarea "Short, and does not look amazing, but with really good moves. Adding the sit lo…" at bounding box center [610, 502] width 364 height 61
click at [599, 472] on textarea "Short, and though the route looks far from remarkable does not look amazing, bu…" at bounding box center [610, 502] width 364 height 61
click at [546, 472] on textarea "Short, and though the route looks far from remarkable it has some with really g…" at bounding box center [610, 502] width 364 height 61
type textarea "Short, and though the route looks far from remarkable it has really good moves.…"
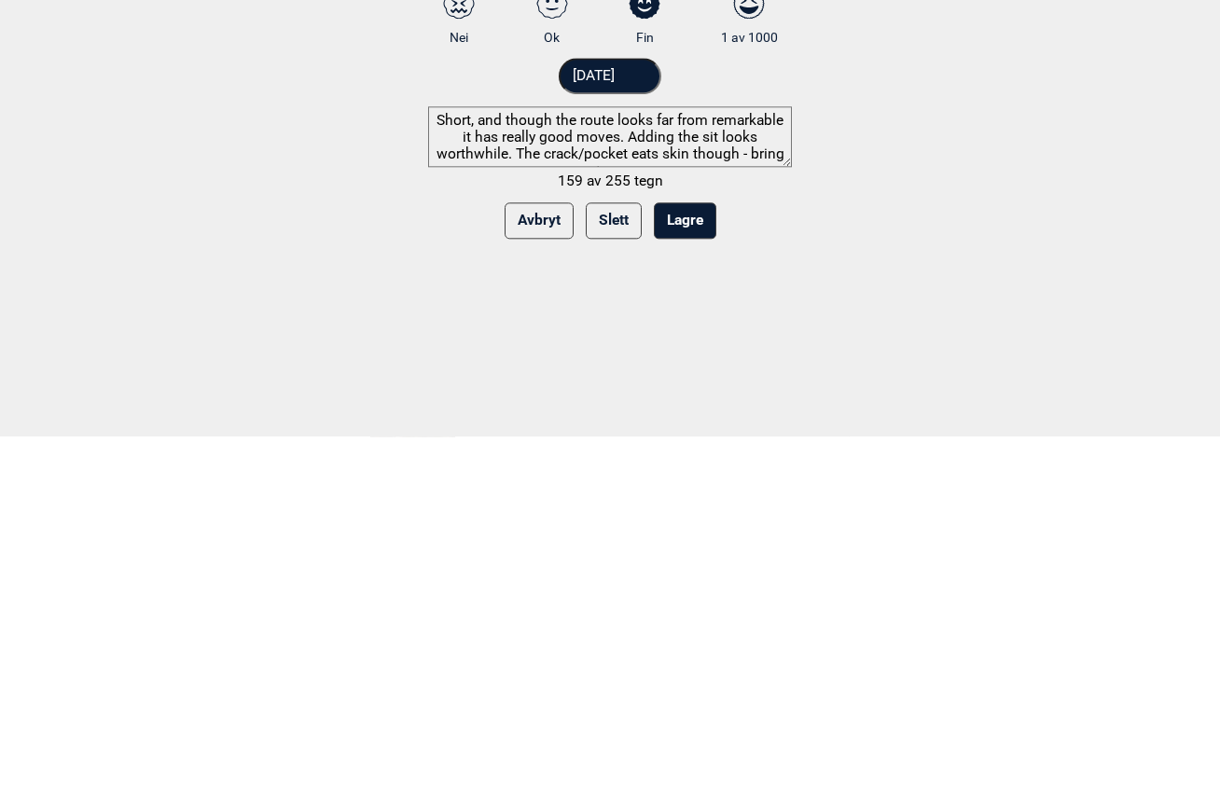
click at [695, 568] on button "Lagre" at bounding box center [685, 586] width 62 height 36
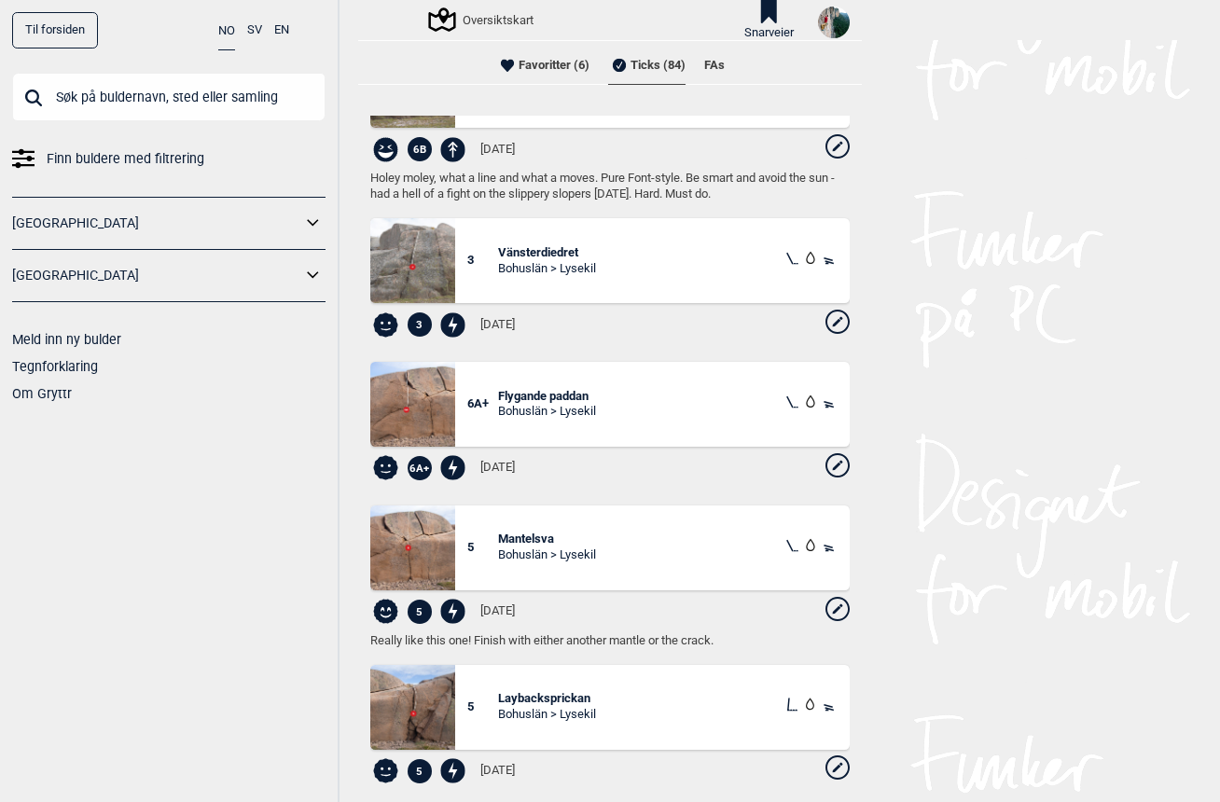
scroll to position [1881, 0]
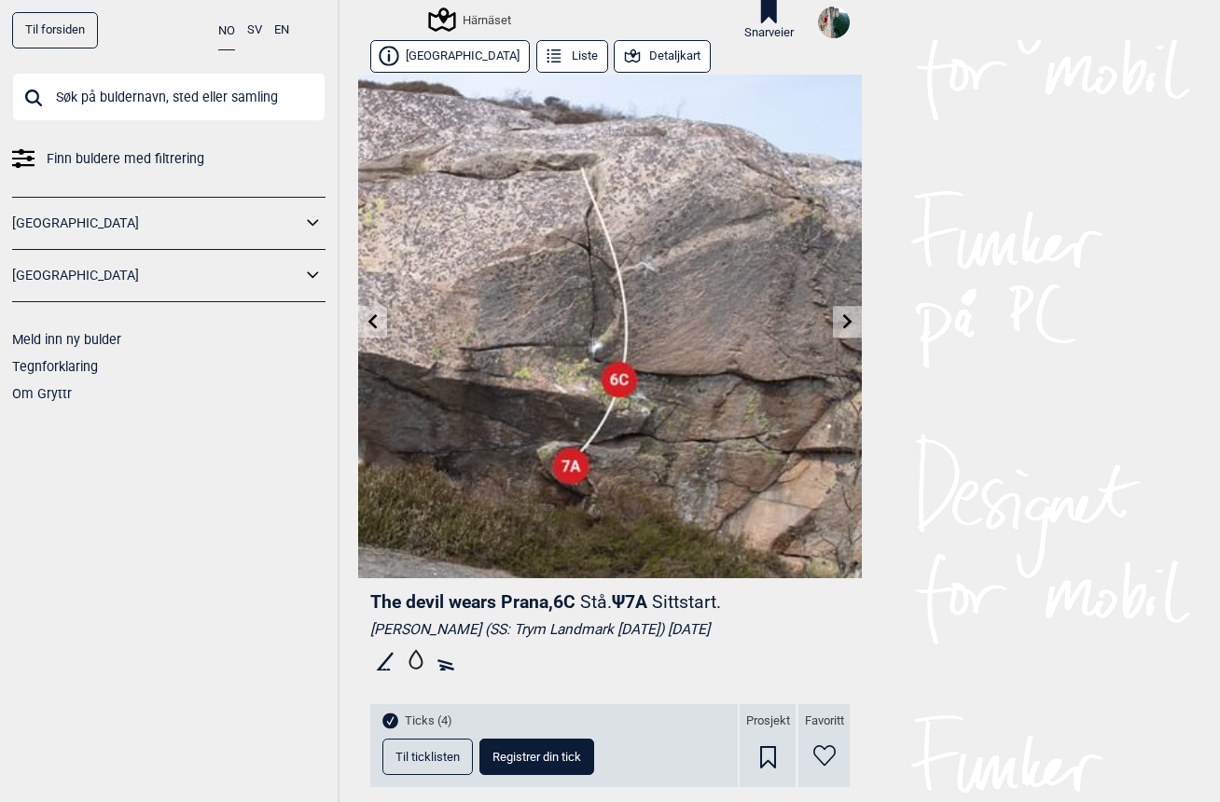
click at [850, 319] on icon at bounding box center [847, 321] width 15 height 15
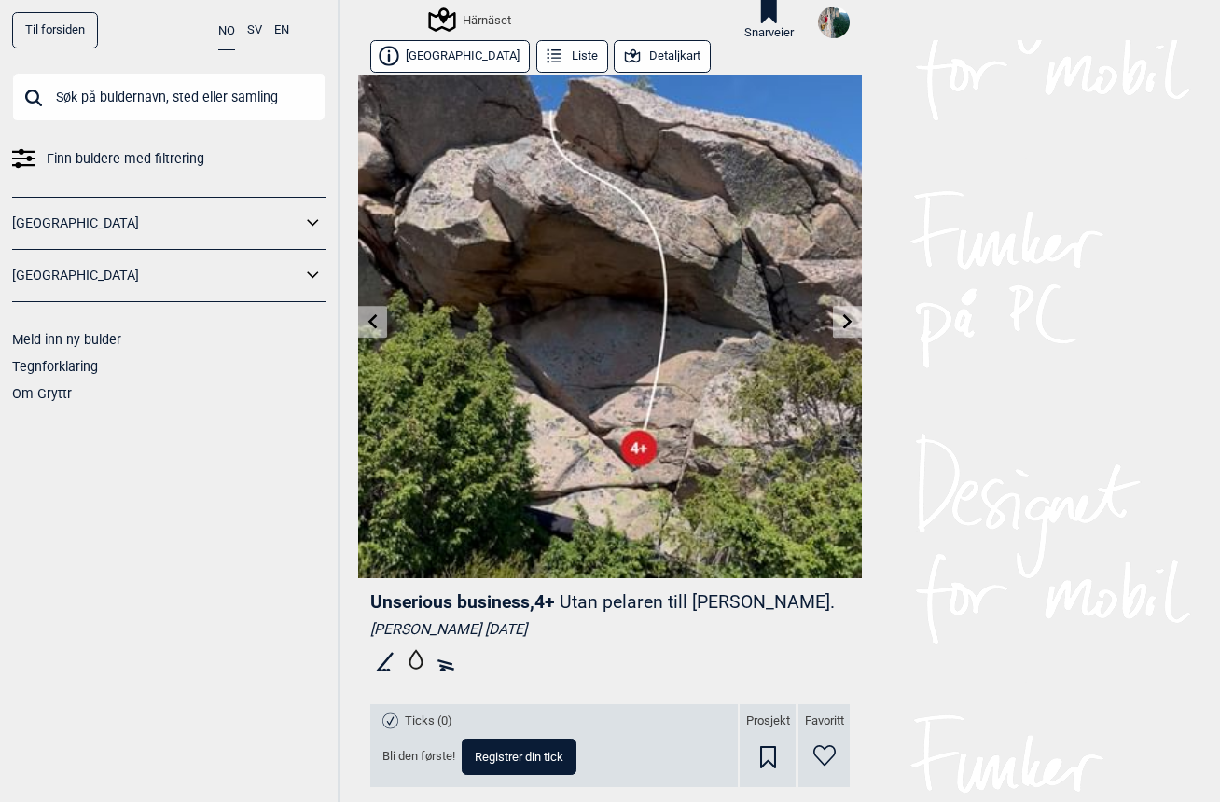
click at [34, 282] on link "[GEOGRAPHIC_DATA]" at bounding box center [156, 275] width 289 height 27
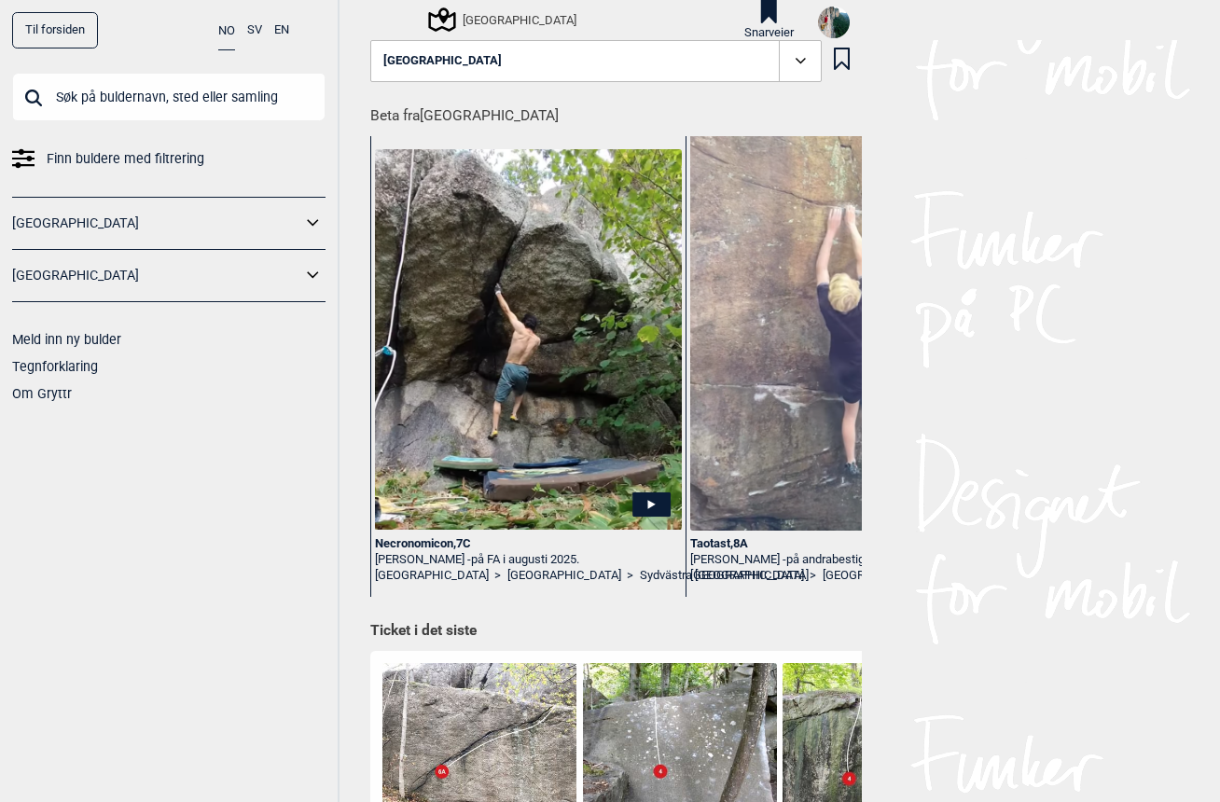
click at [305, 267] on icon at bounding box center [313, 275] width 24 height 27
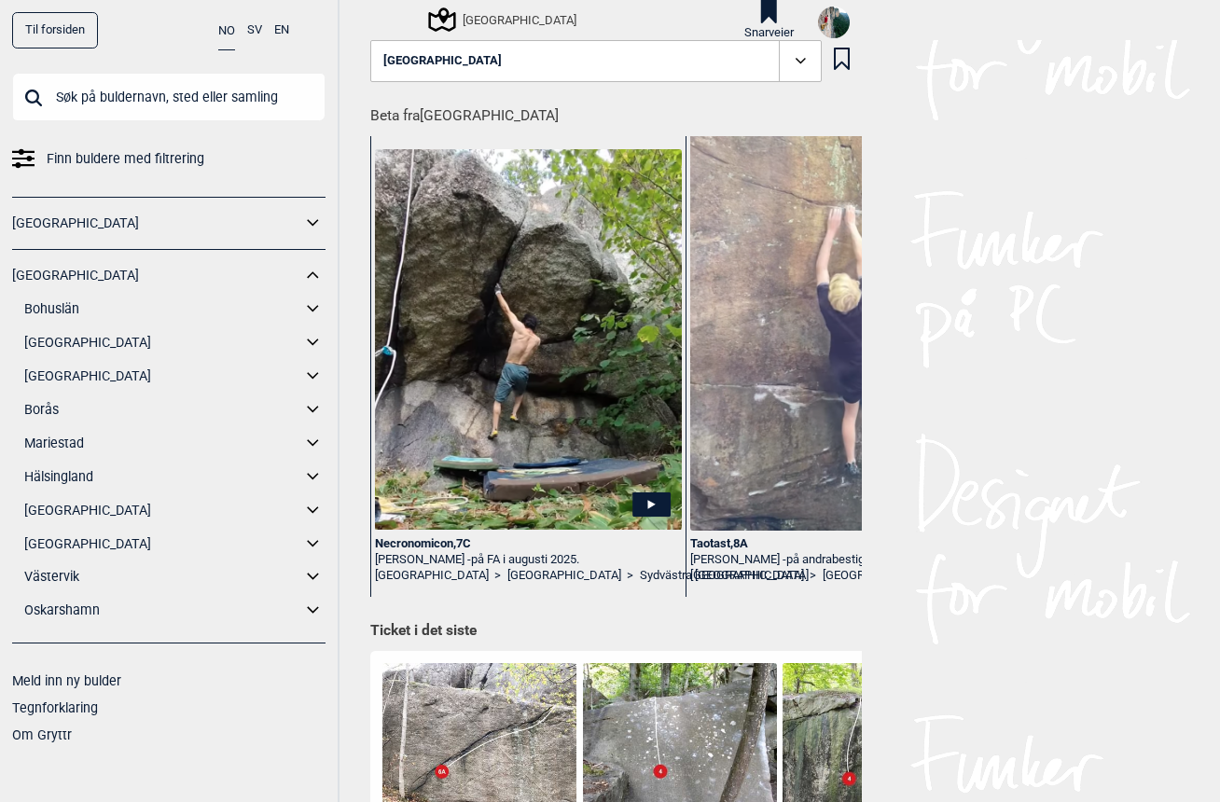
click at [58, 310] on link "Bohuslän" at bounding box center [162, 309] width 277 height 27
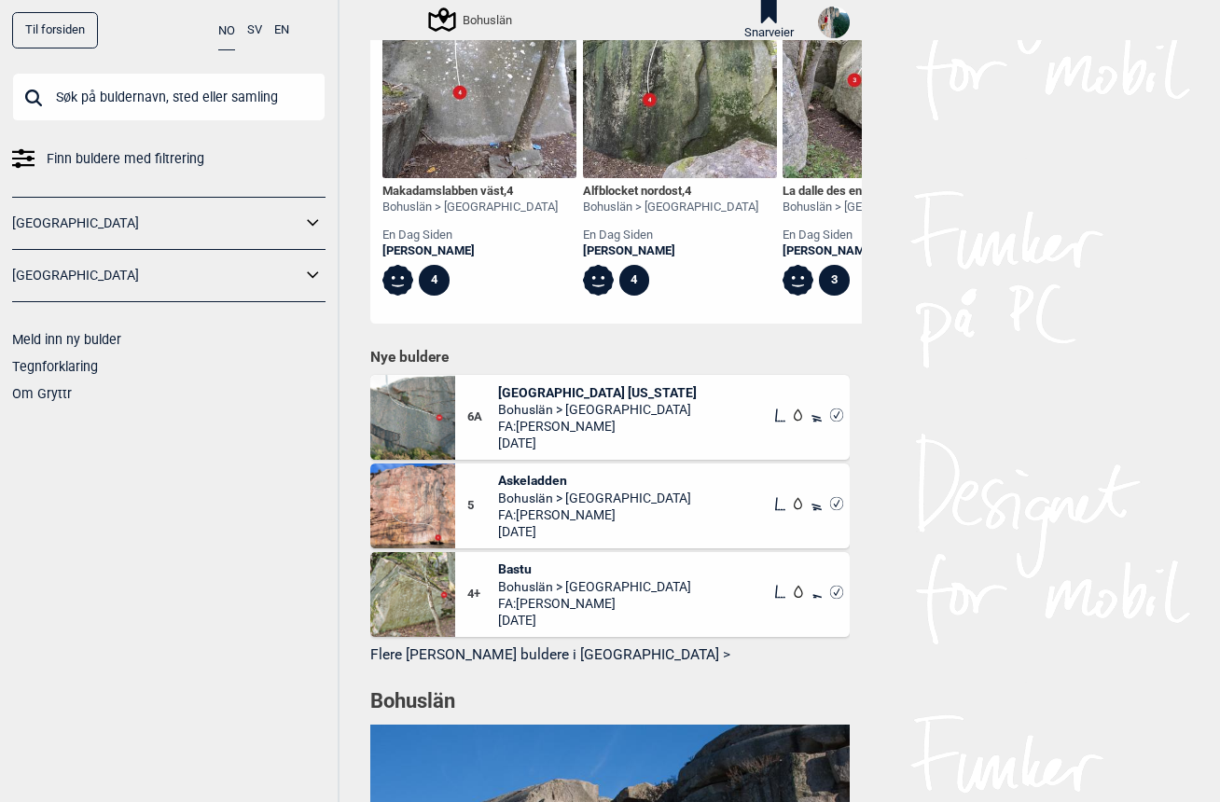
scroll to position [1165, 0]
click at [394, 640] on button "Flere [PERSON_NAME] buldere i [GEOGRAPHIC_DATA] >" at bounding box center [609, 654] width 479 height 29
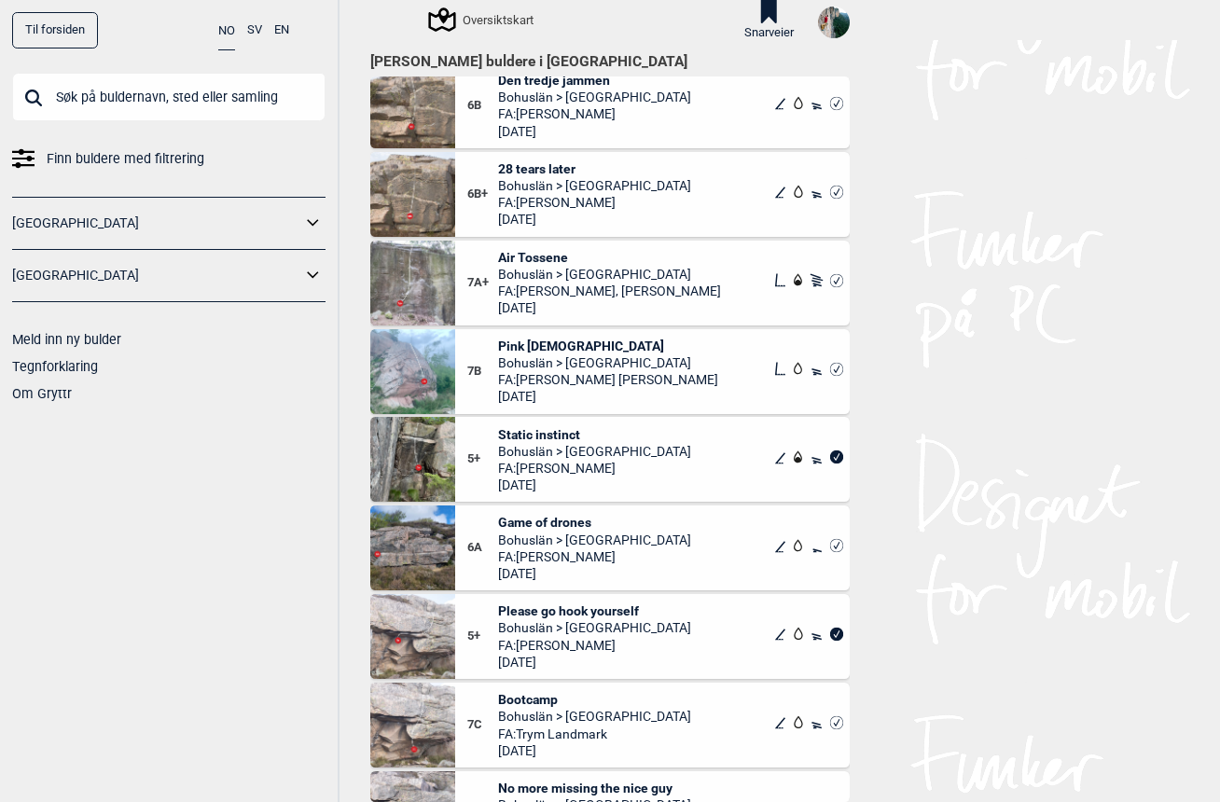
scroll to position [1628, 0]
click at [420, 370] on img at bounding box center [412, 372] width 85 height 85
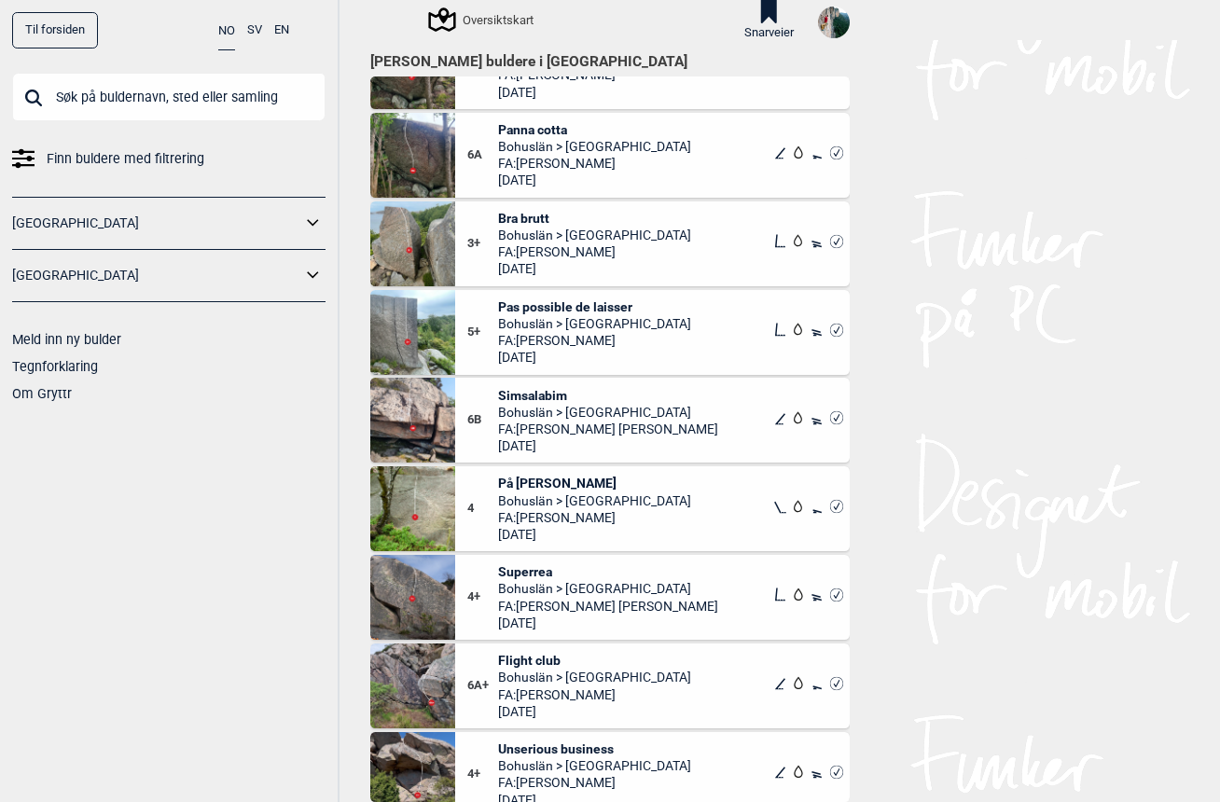
scroll to position [557, 0]
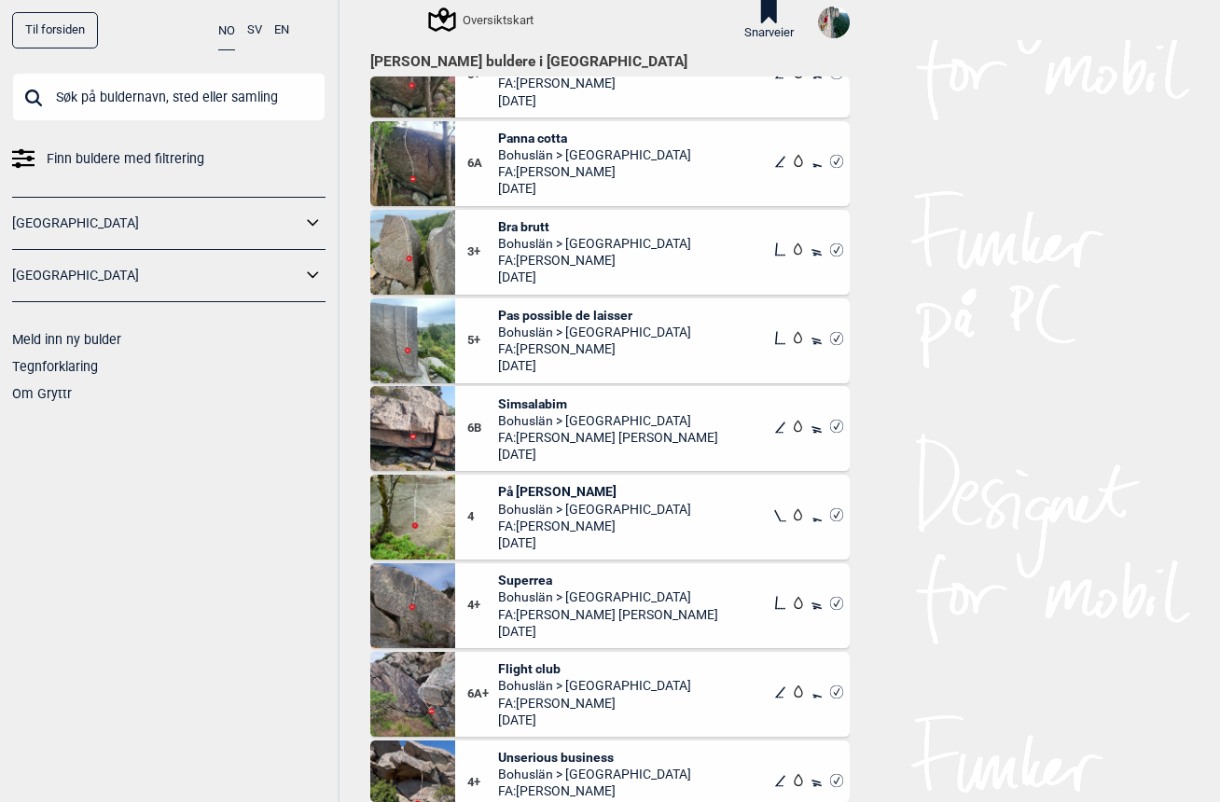
click at [407, 512] on img at bounding box center [412, 517] width 85 height 85
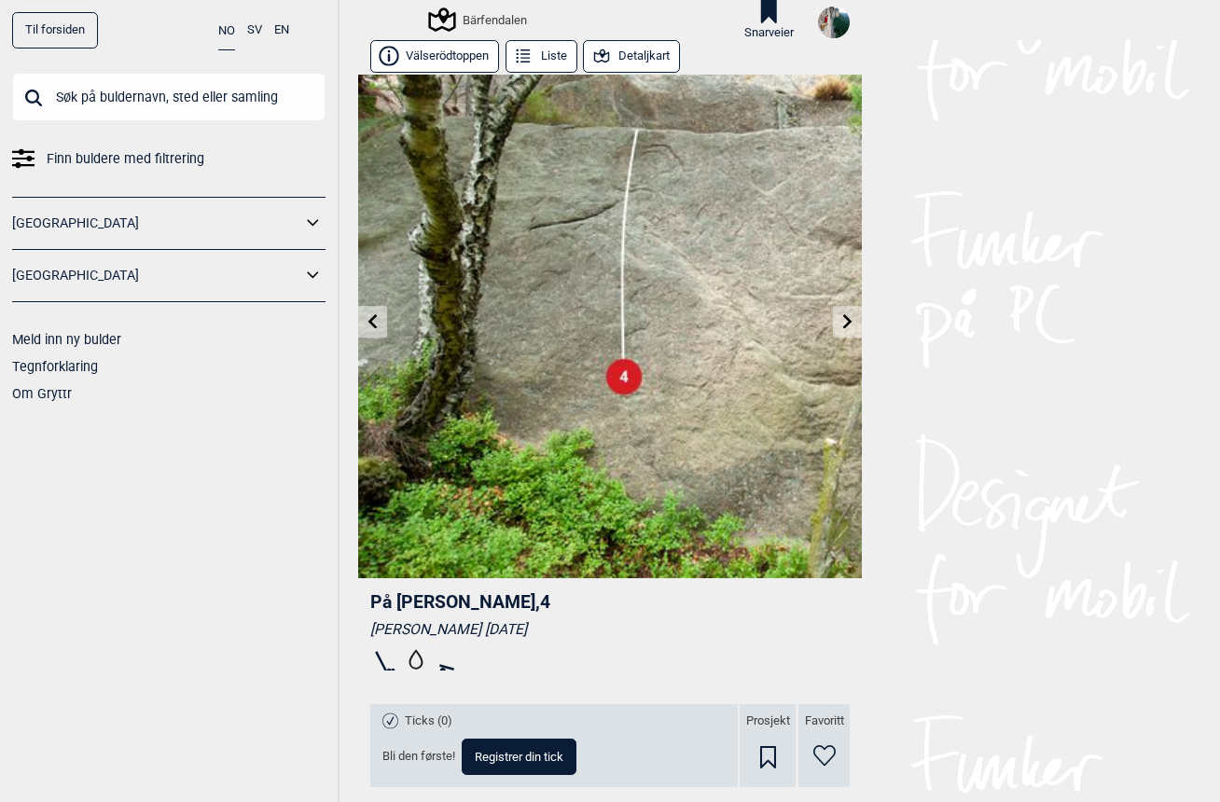
click at [840, 335] on link at bounding box center [847, 322] width 29 height 31
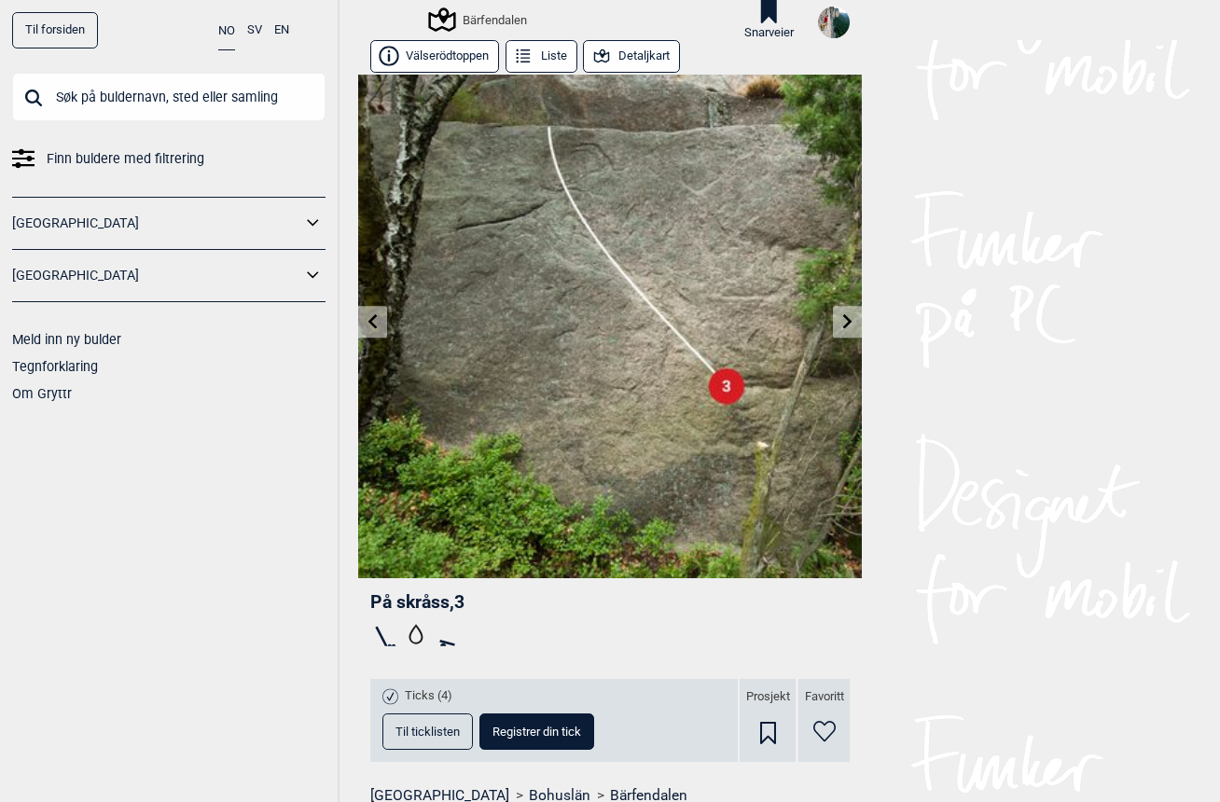
click at [837, 338] on img at bounding box center [609, 326] width 503 height 503
click at [846, 328] on link at bounding box center [847, 322] width 29 height 31
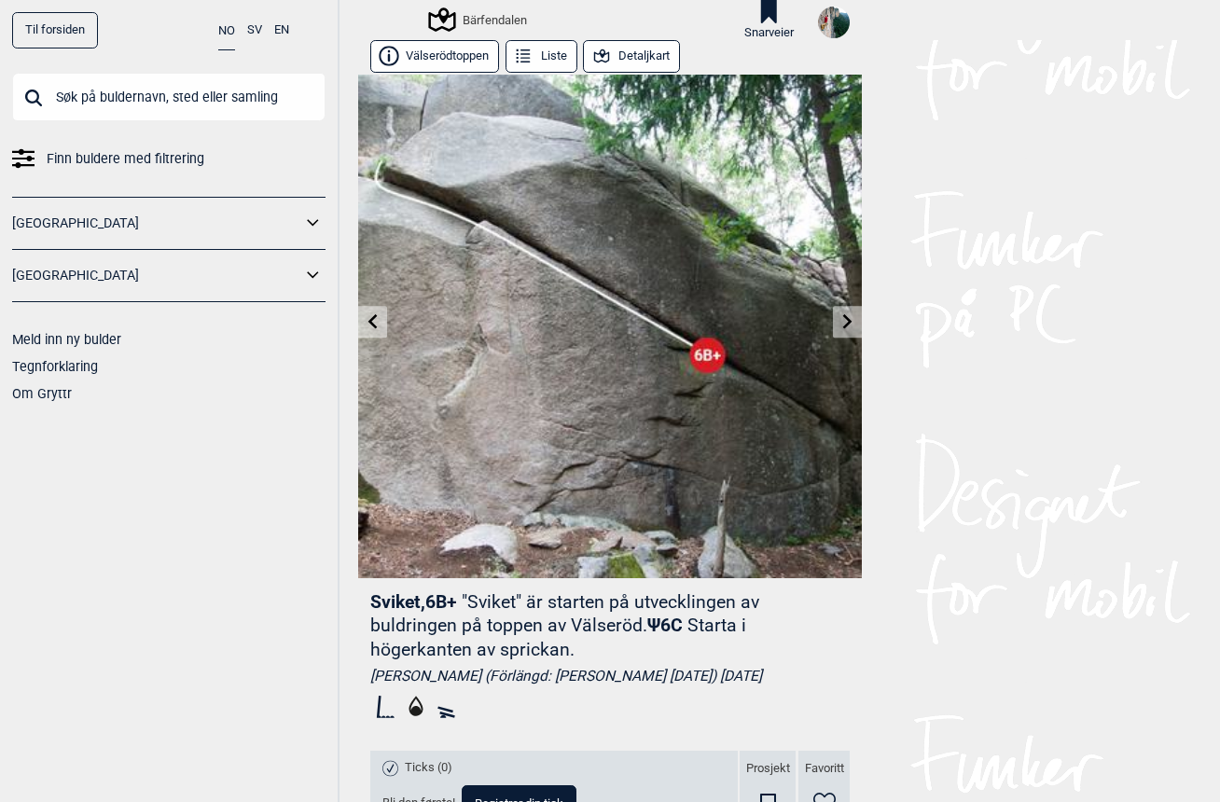
click at [846, 330] on link at bounding box center [847, 322] width 29 height 31
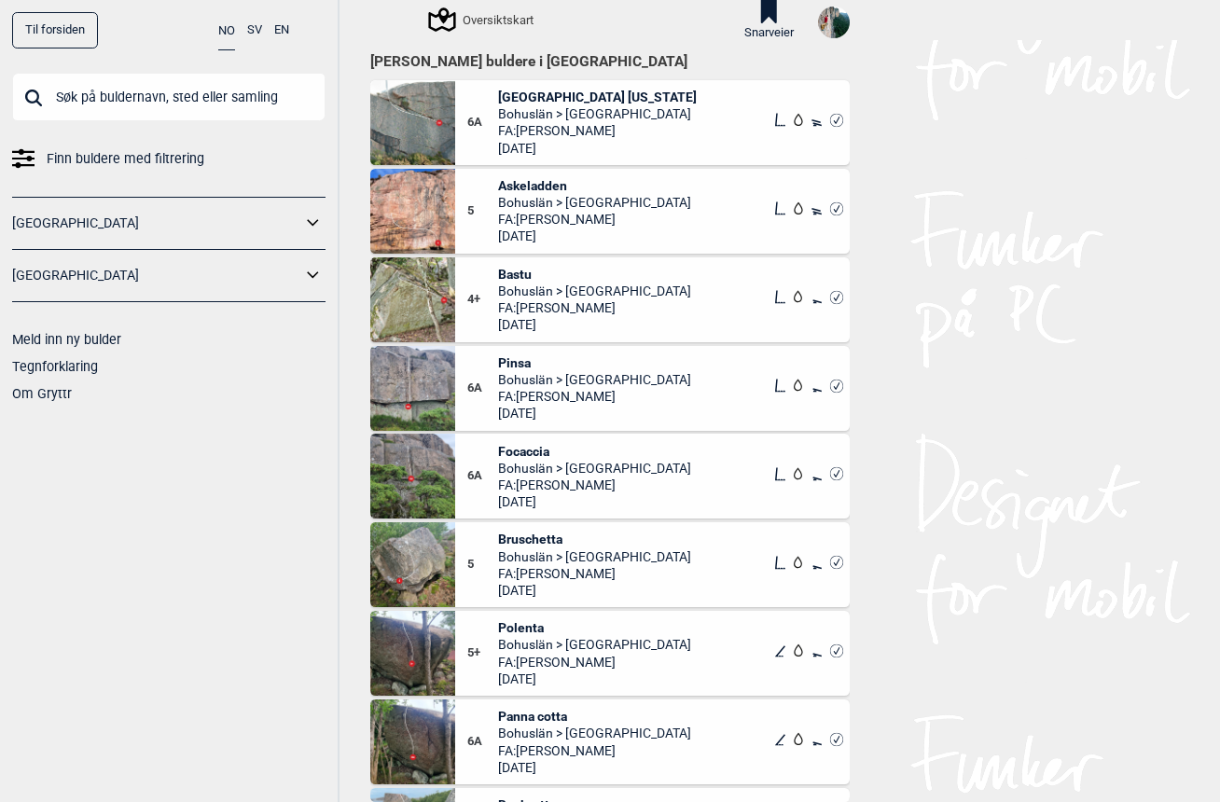
click at [420, 293] on img at bounding box center [412, 299] width 85 height 85
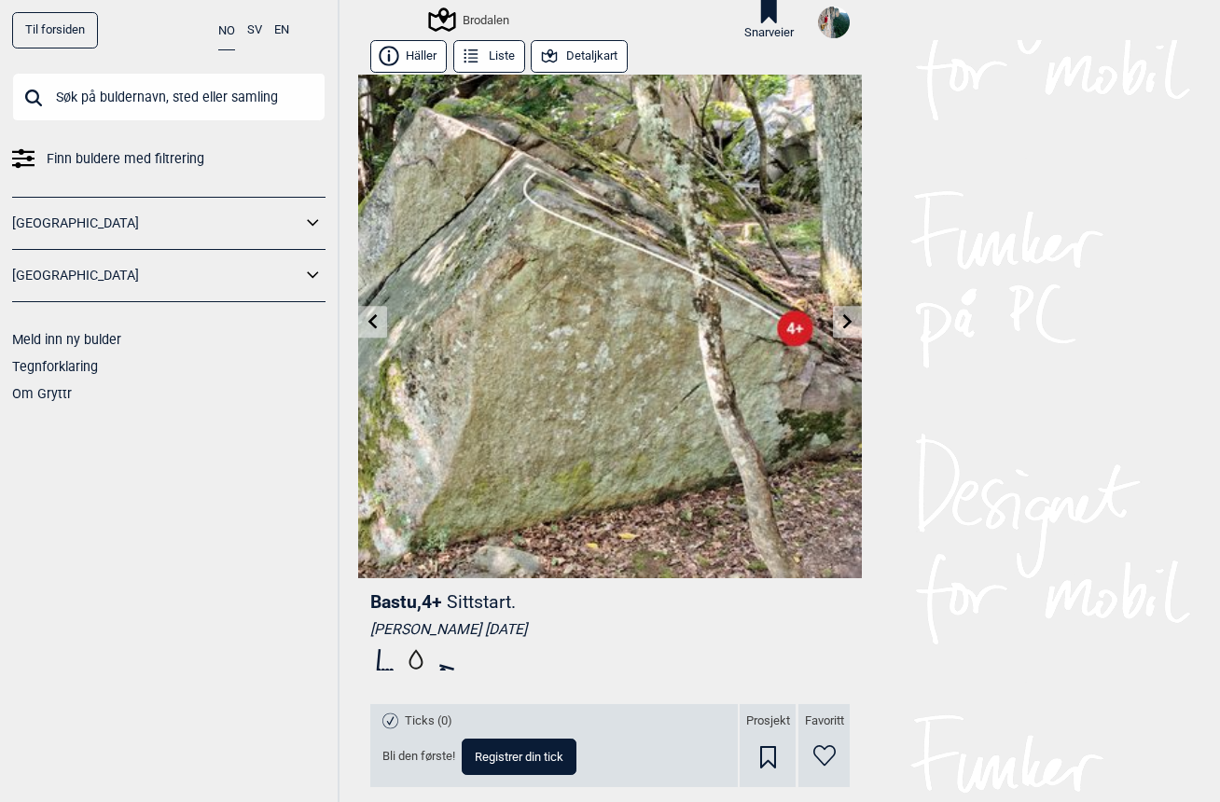
click at [607, 55] on button "Detaljkart" at bounding box center [579, 56] width 97 height 33
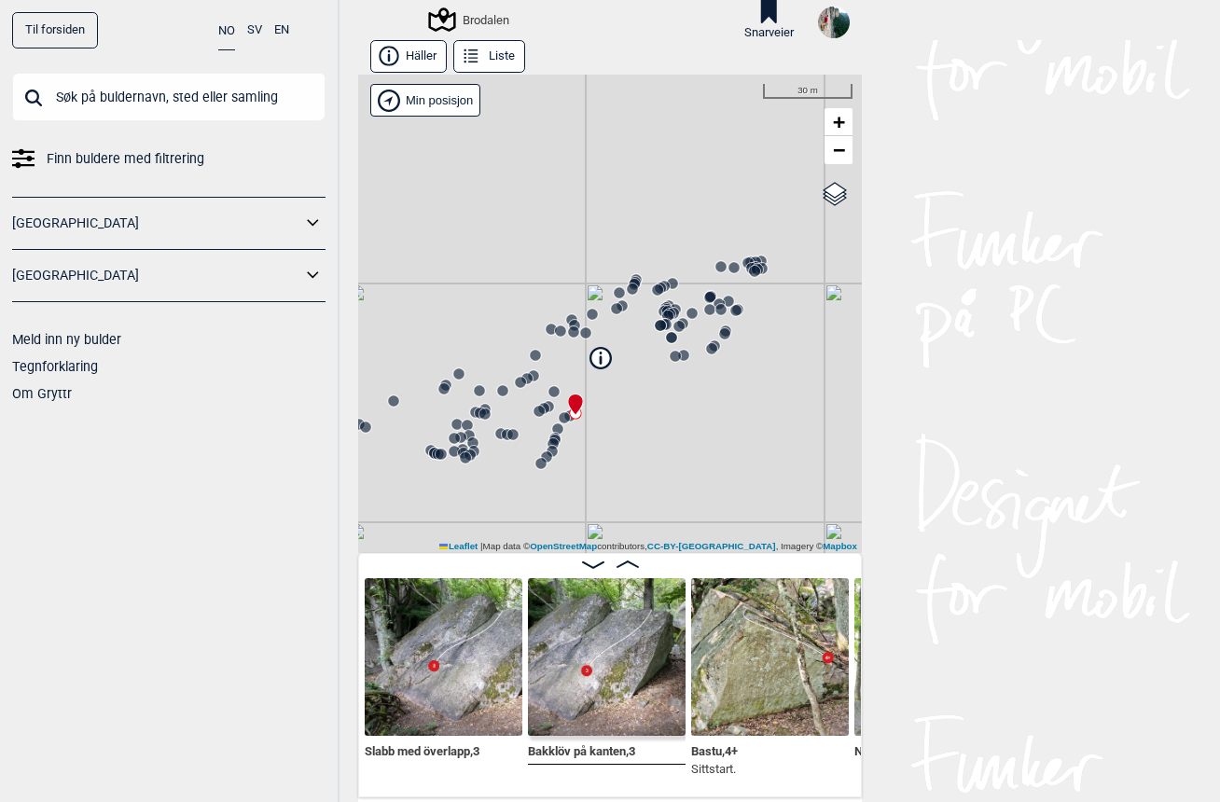
click at [489, 55] on button "Liste" at bounding box center [489, 56] width 72 height 33
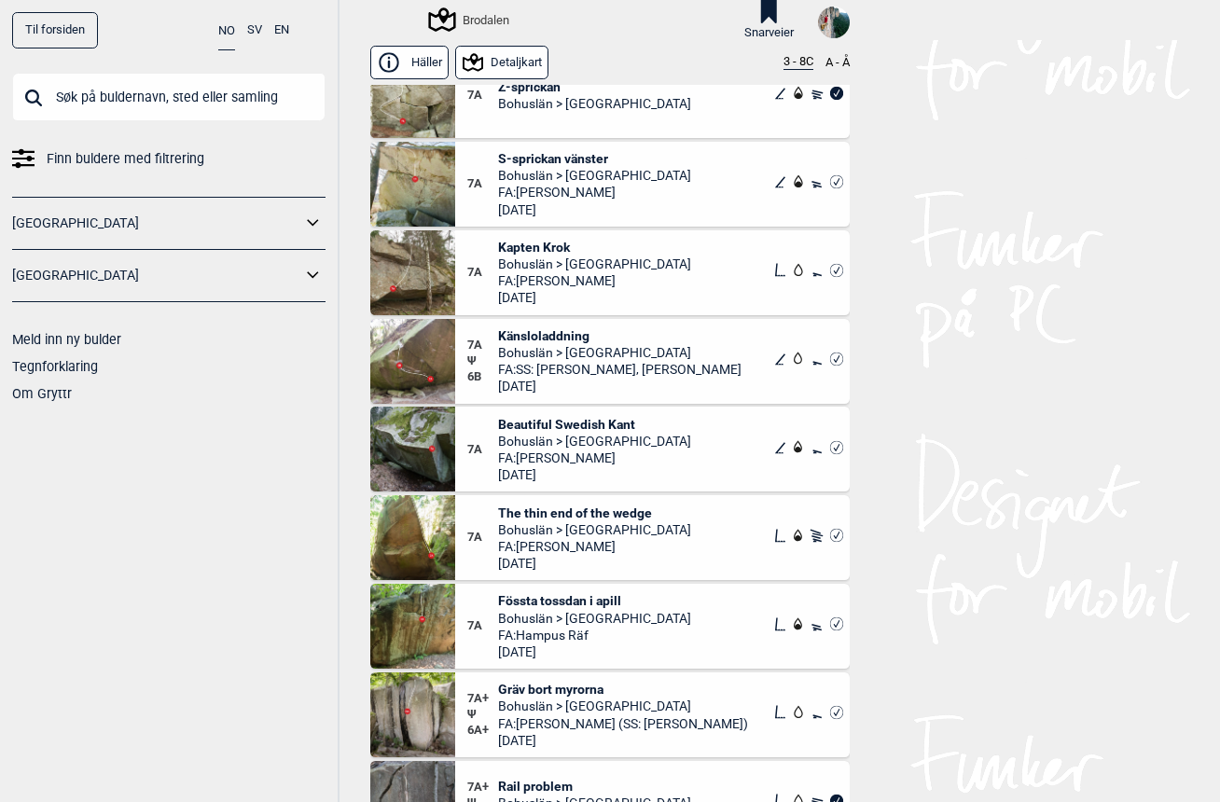
scroll to position [8775, 0]
click at [413, 383] on img at bounding box center [412, 360] width 85 height 85
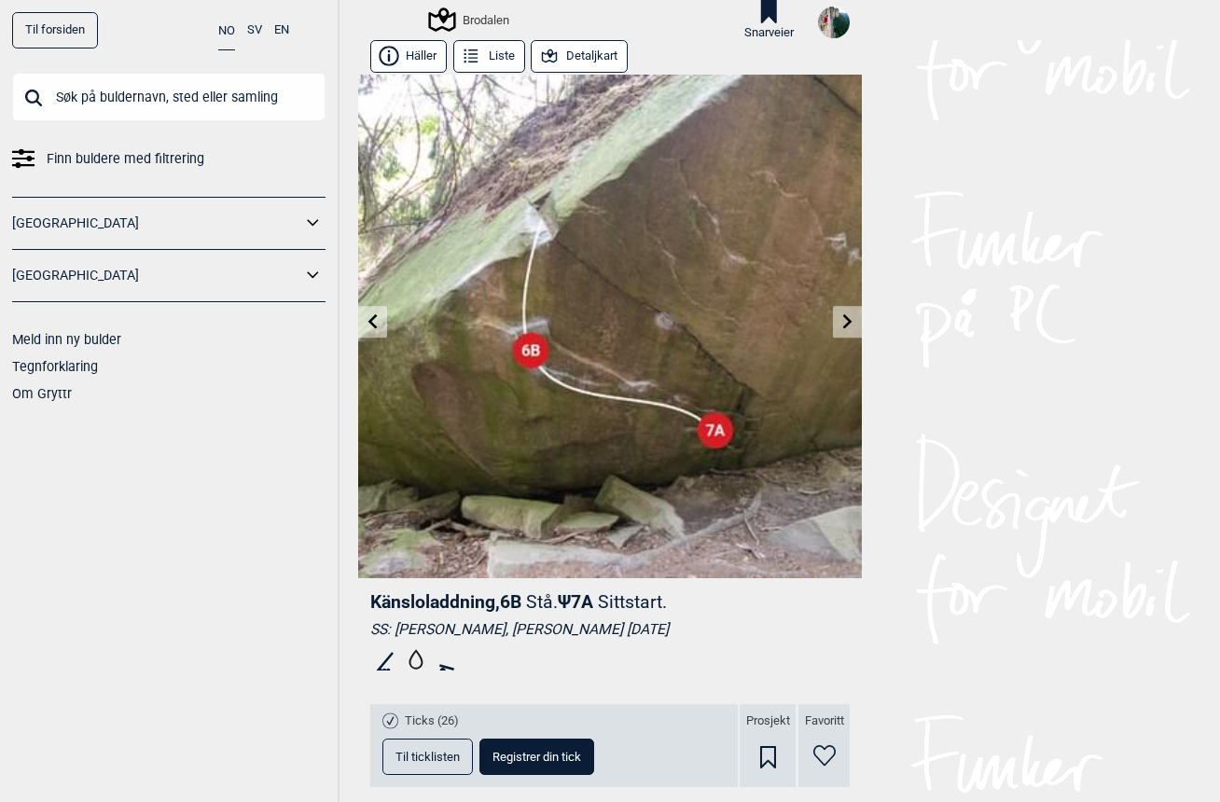
click at [487, 61] on button "Liste" at bounding box center [489, 56] width 72 height 33
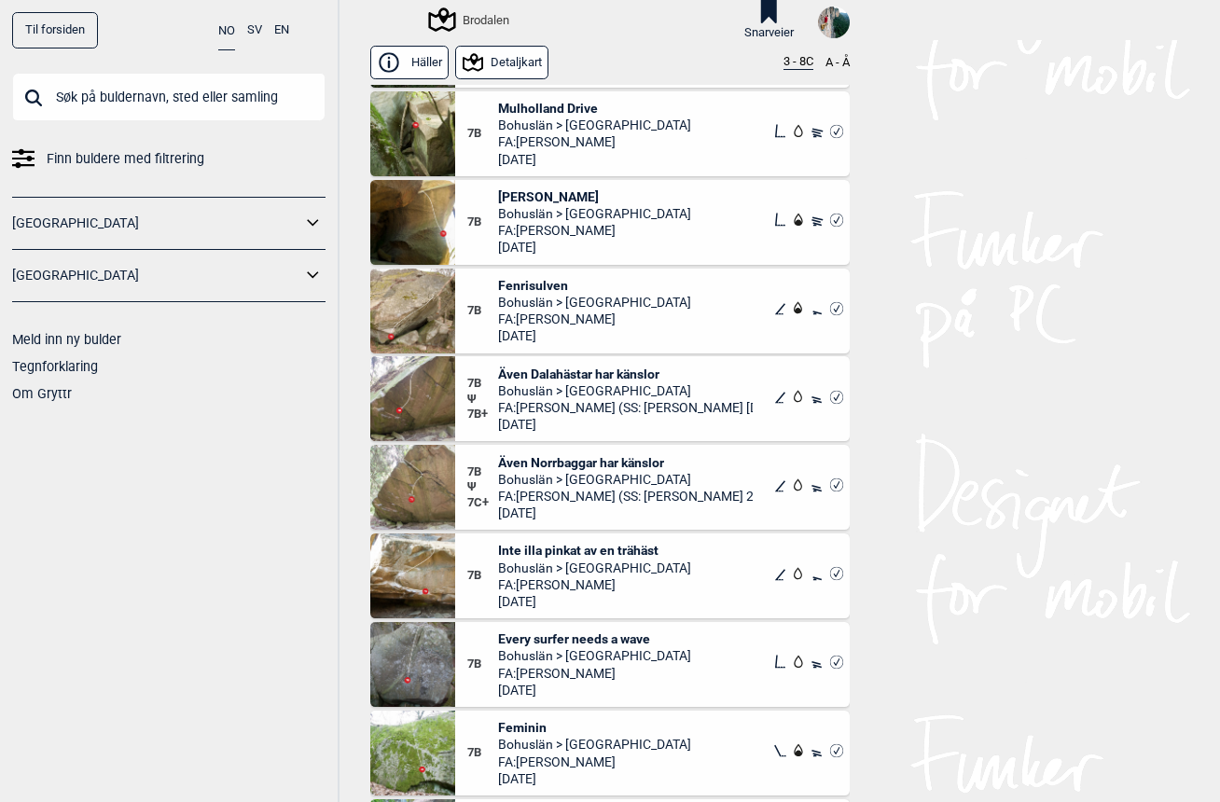
scroll to position [10183, 0]
click at [435, 664] on img at bounding box center [412, 663] width 85 height 85
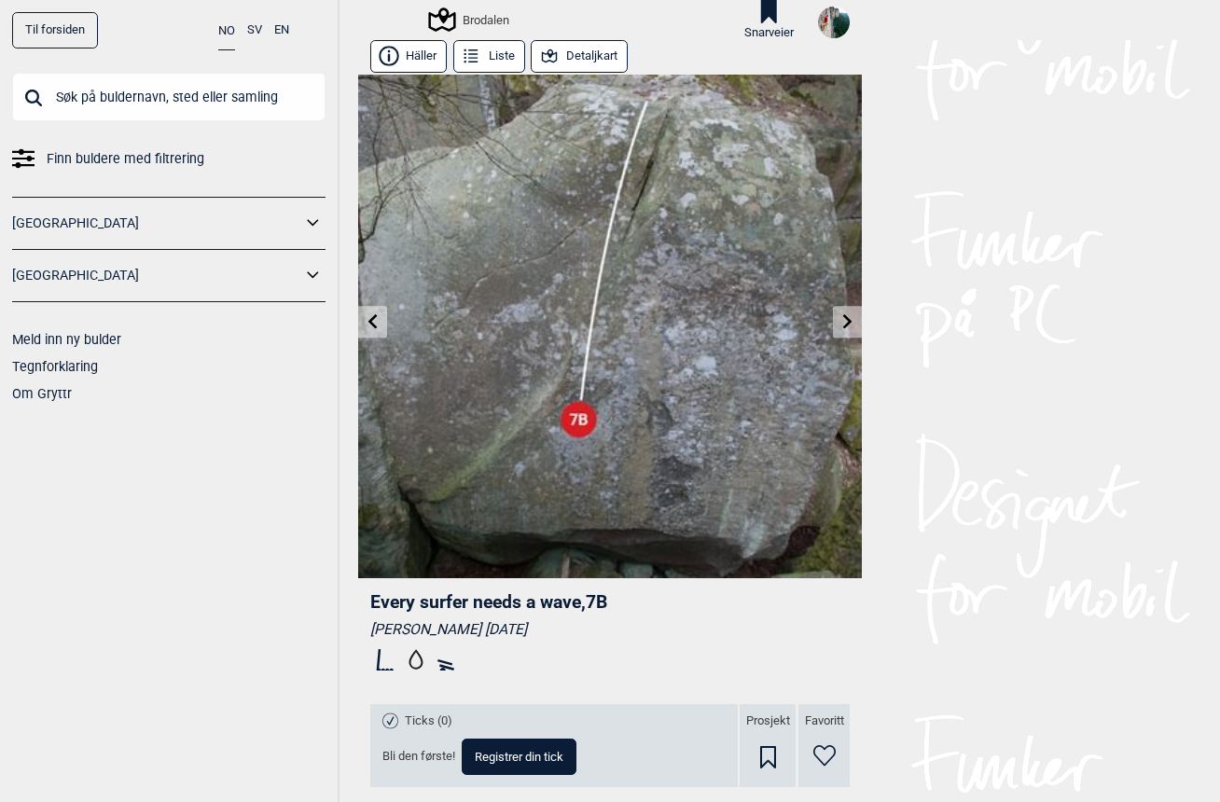
click at [581, 50] on button "Detaljkart" at bounding box center [579, 56] width 97 height 33
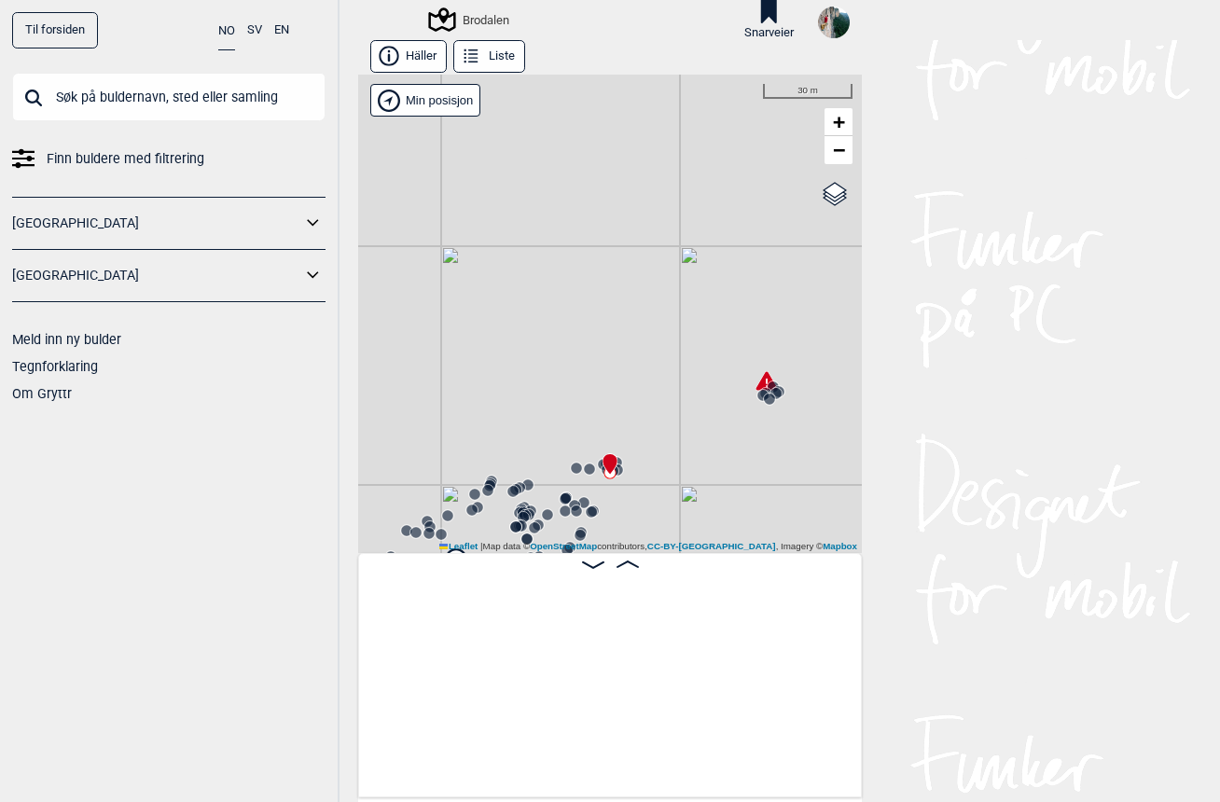
scroll to position [0, 18436]
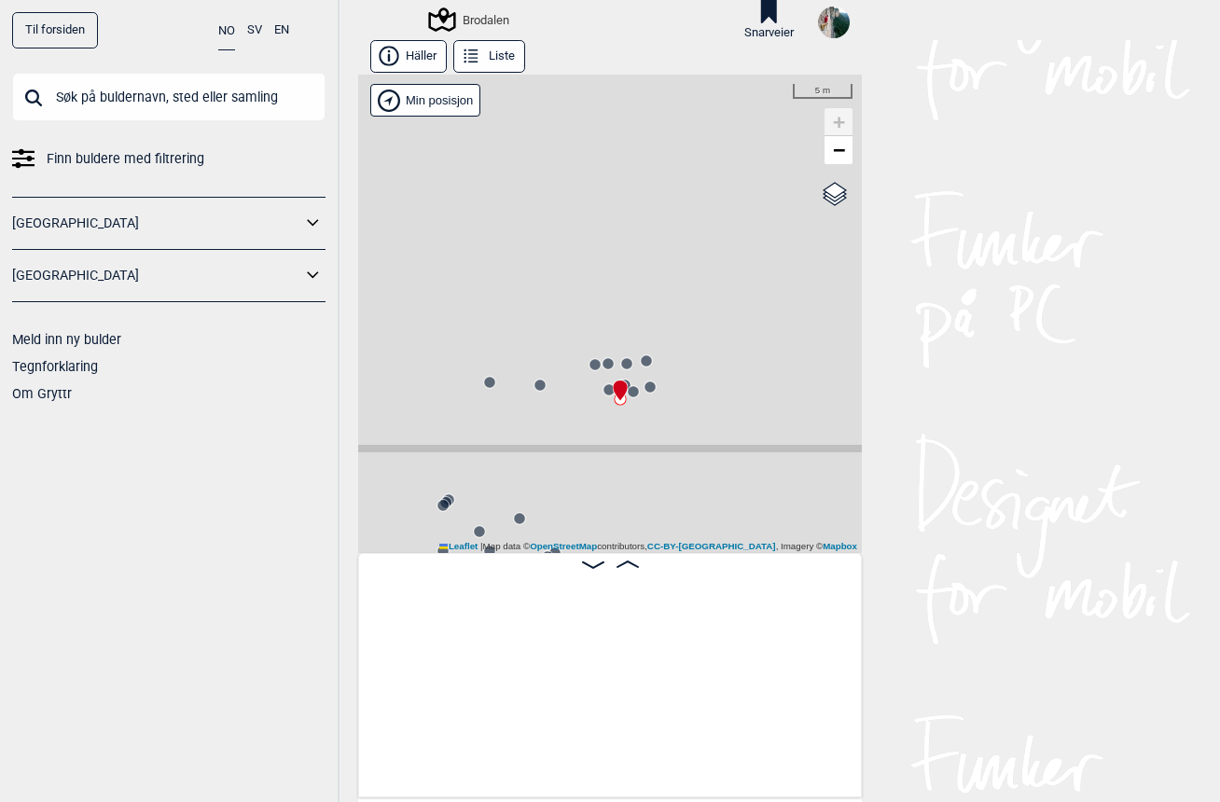
scroll to position [0, 18436]
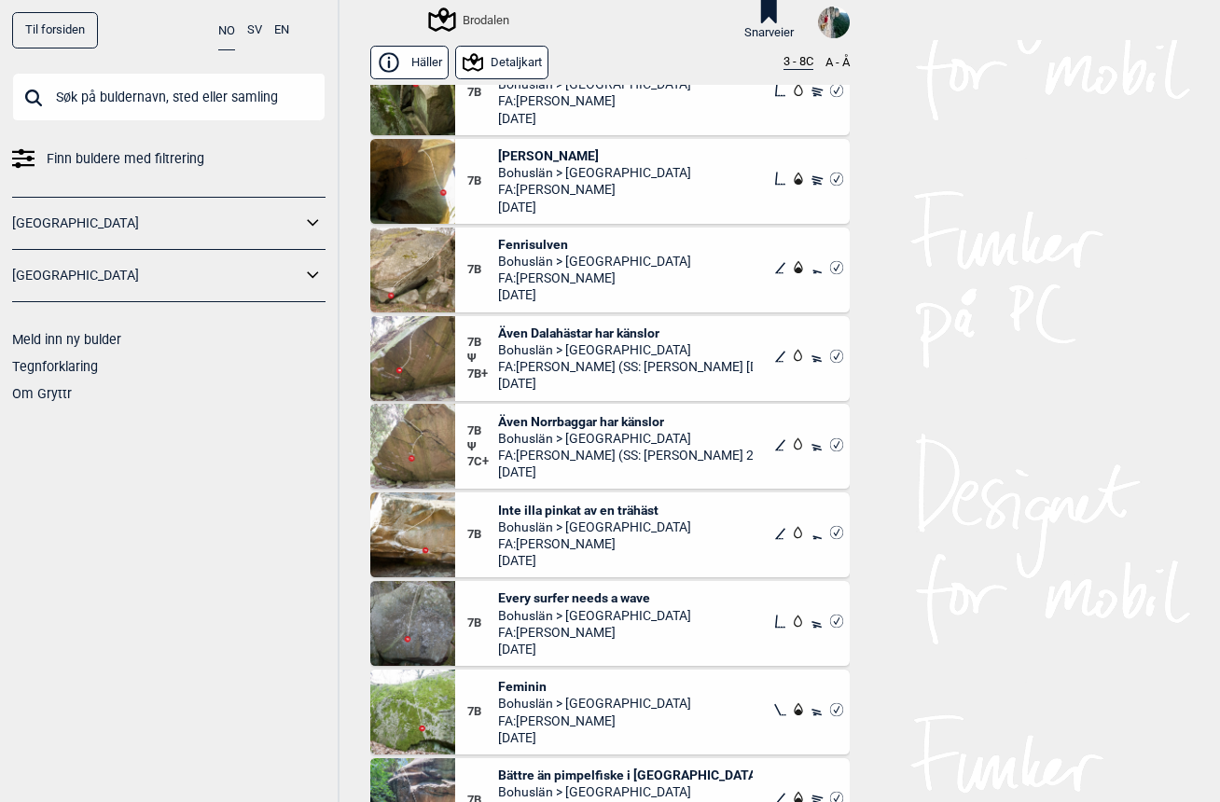
scroll to position [10223, 0]
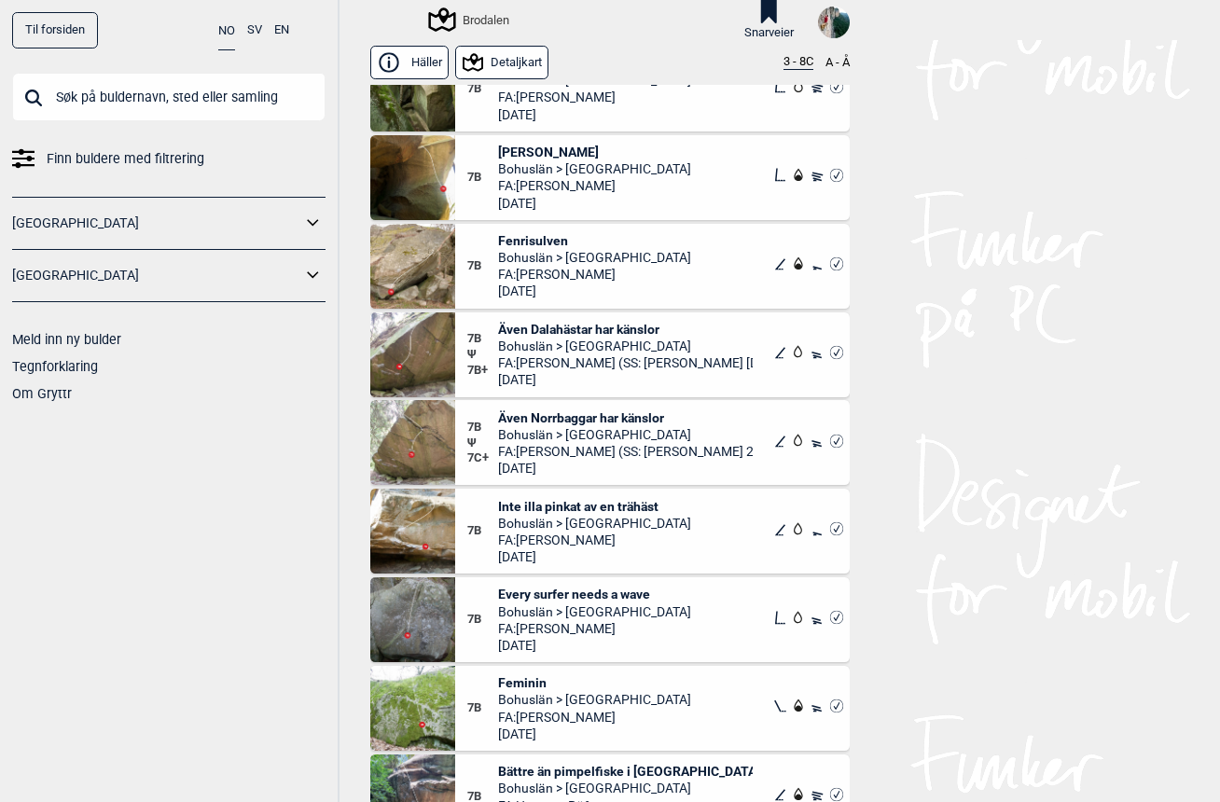
click at [655, 331] on span "Även Dalahästar har känslor" at bounding box center [625, 329] width 255 height 17
